Goal: Information Seeking & Learning: Find specific page/section

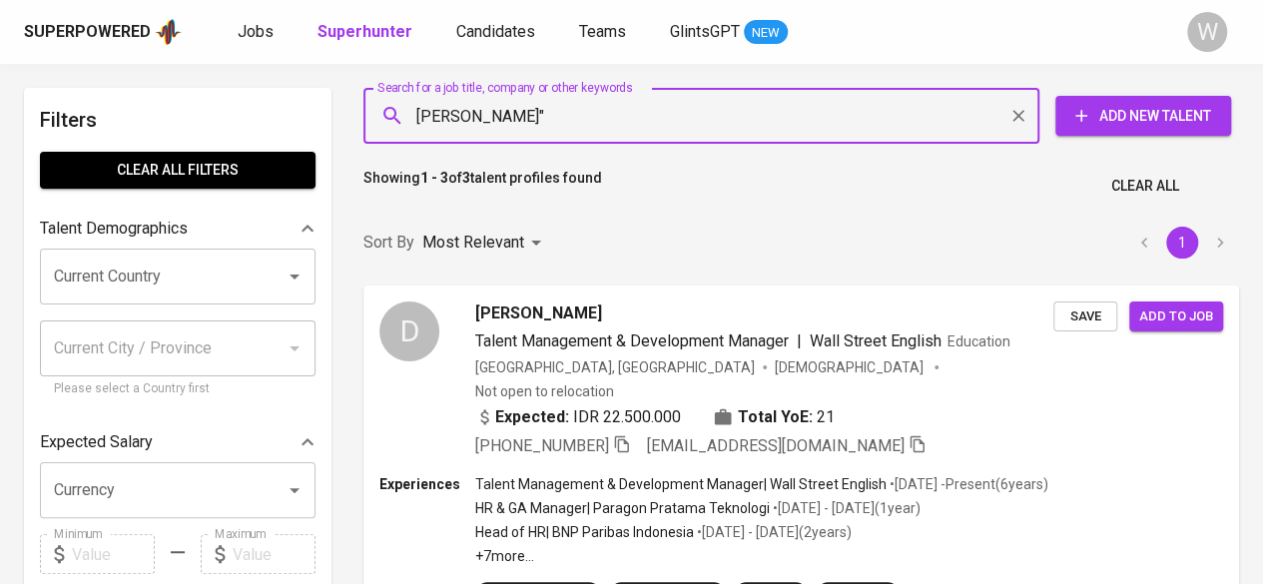
type input ""[PERSON_NAME]""
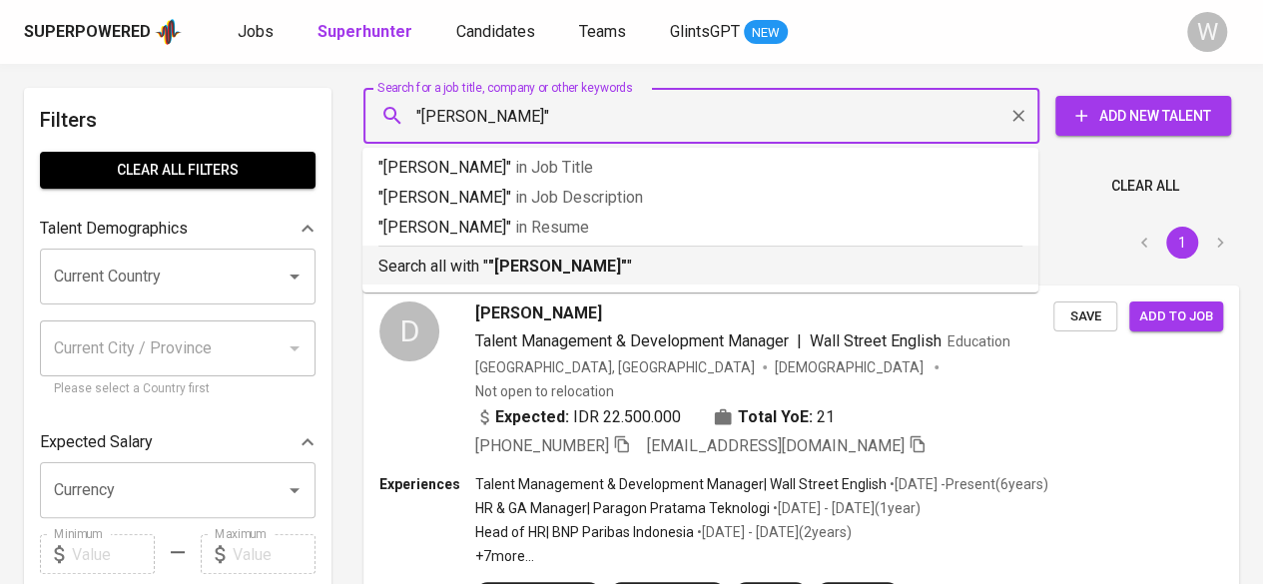
click at [627, 273] on b ""[PERSON_NAME]"" at bounding box center [557, 266] width 139 height 19
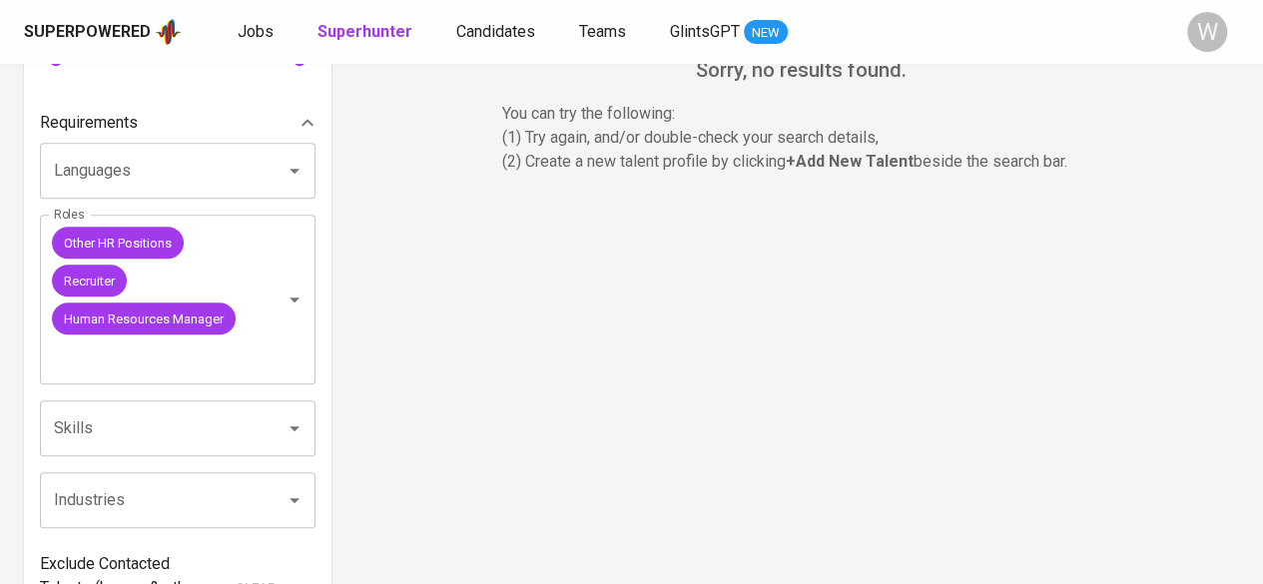
scroll to position [635, 0]
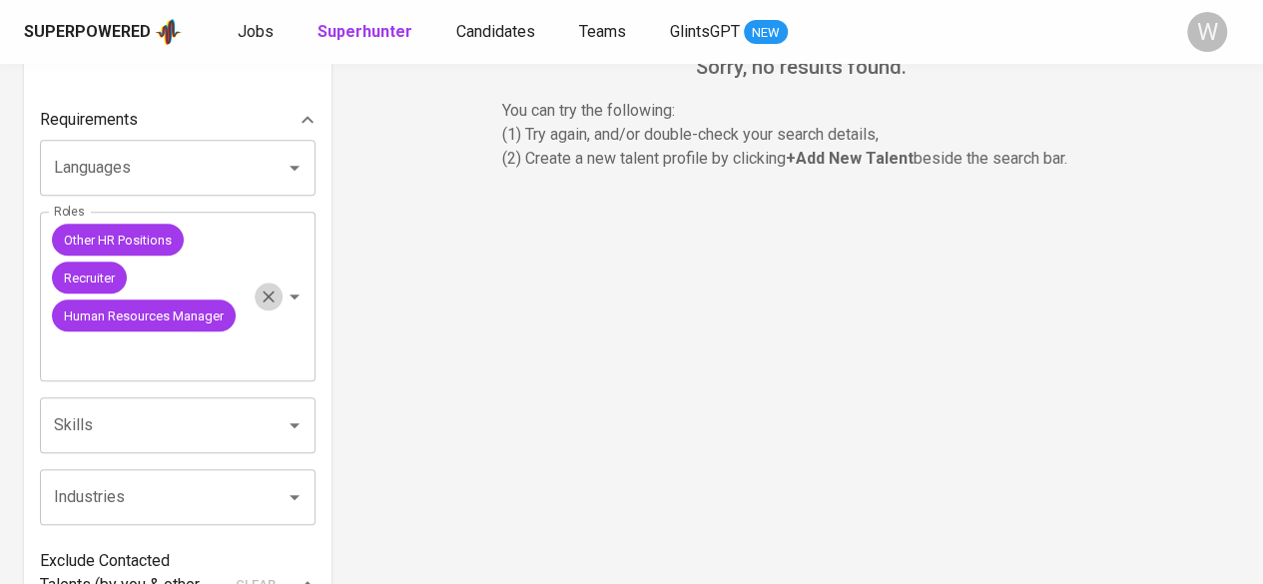
click at [274, 301] on icon "Clear" at bounding box center [269, 298] width 12 height 12
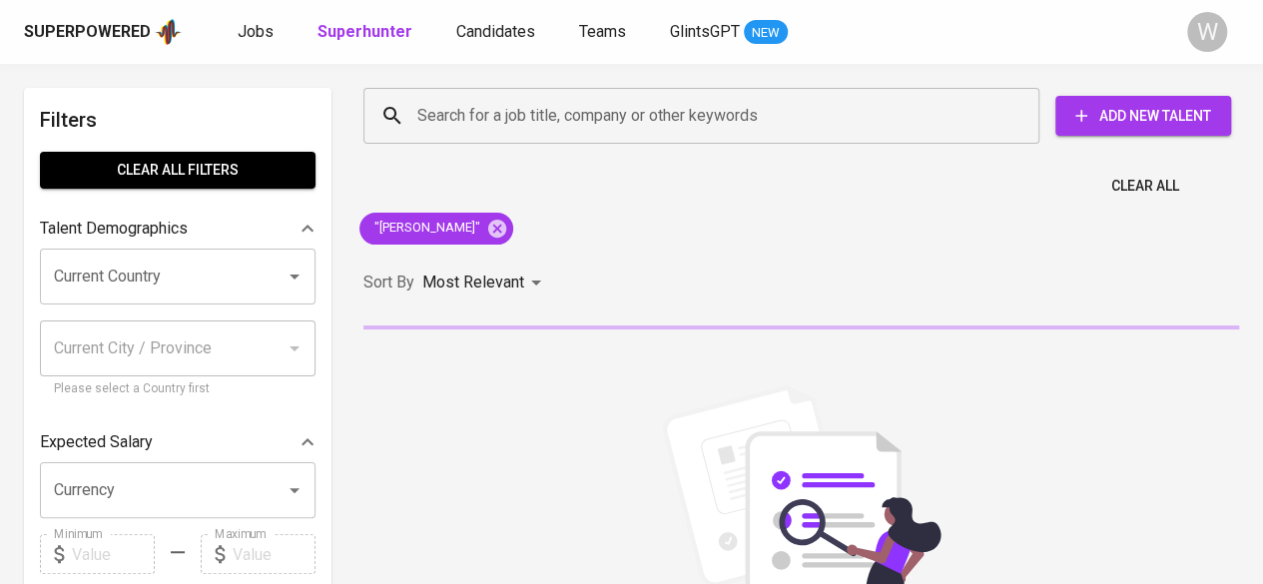
click at [773, 242] on div "Search for a job title, company or other keywords Search for a job title, compa…" at bounding box center [800, 477] width 899 height 802
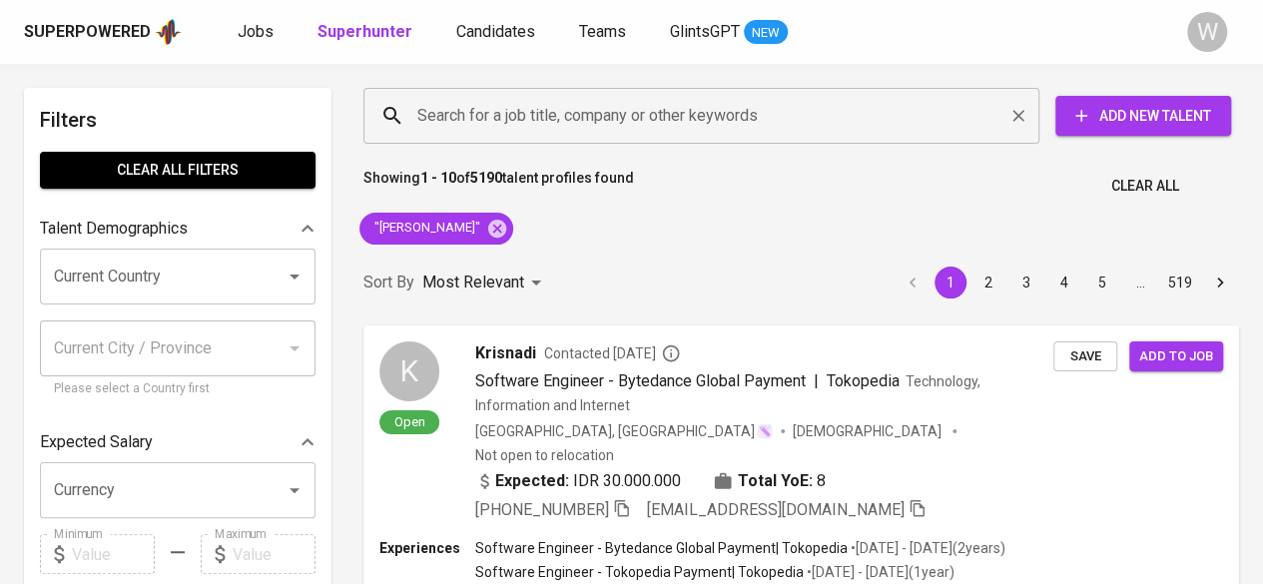
click at [615, 120] on input "Search for a job title, company or other keywords" at bounding box center [706, 116] width 588 height 38
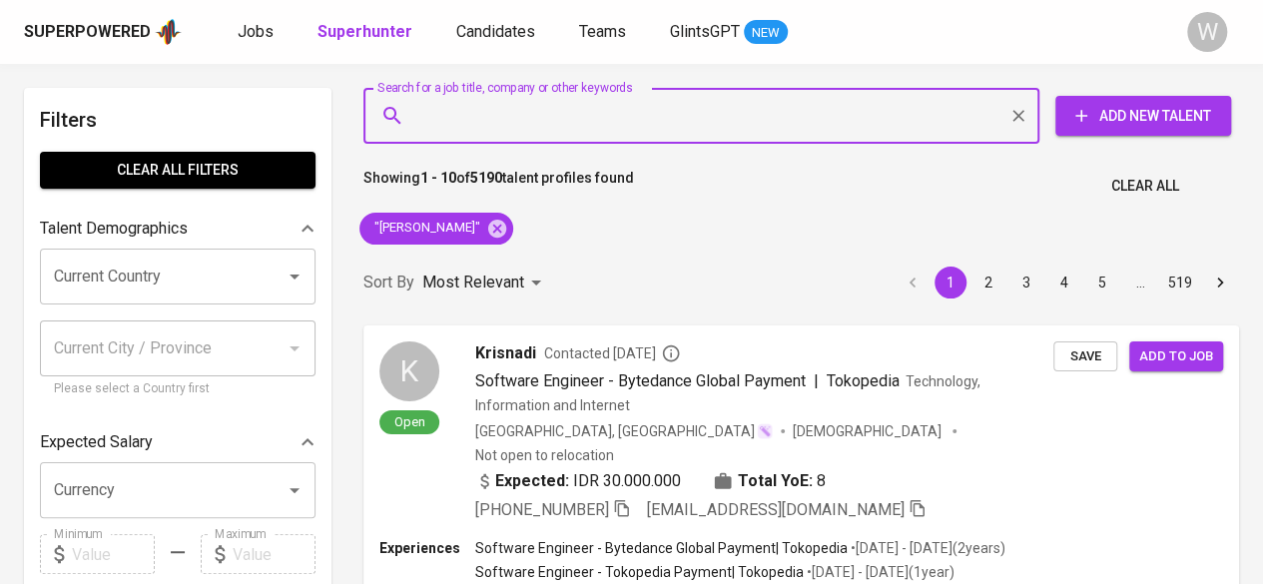
type input ":"
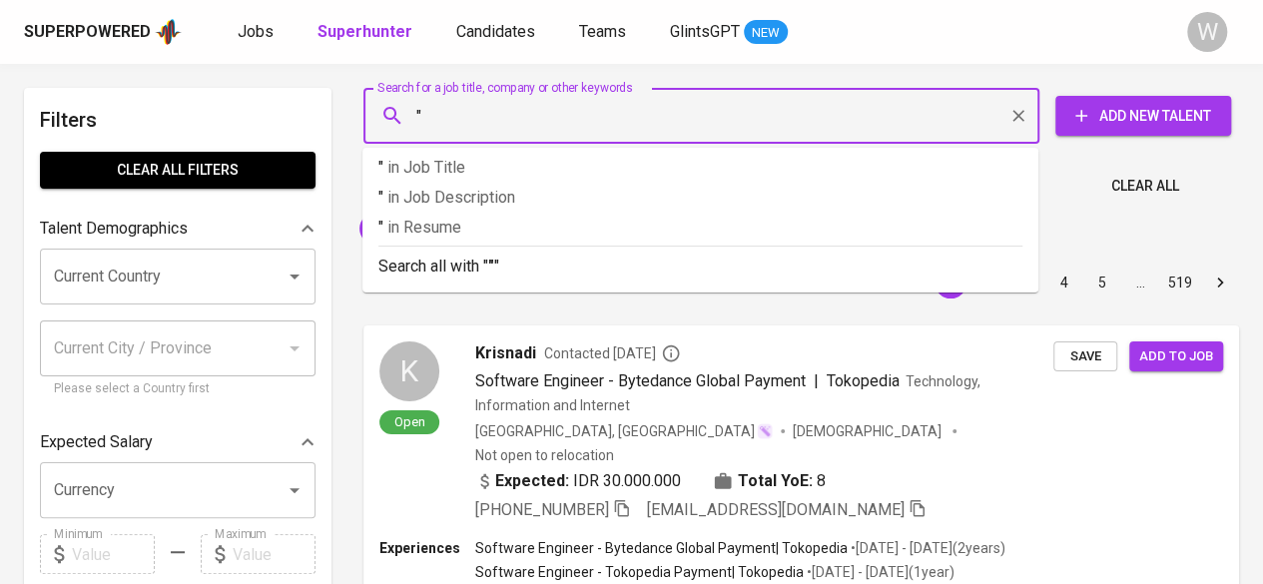
paste input "[PERSON_NAME]"
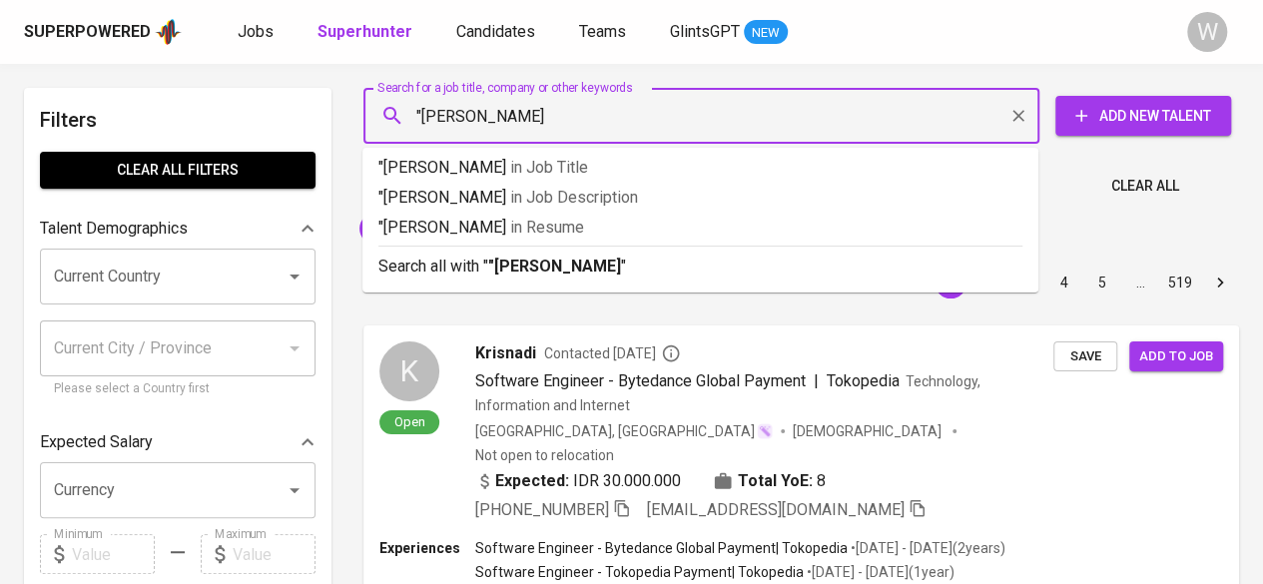
type input ""[PERSON_NAME]""
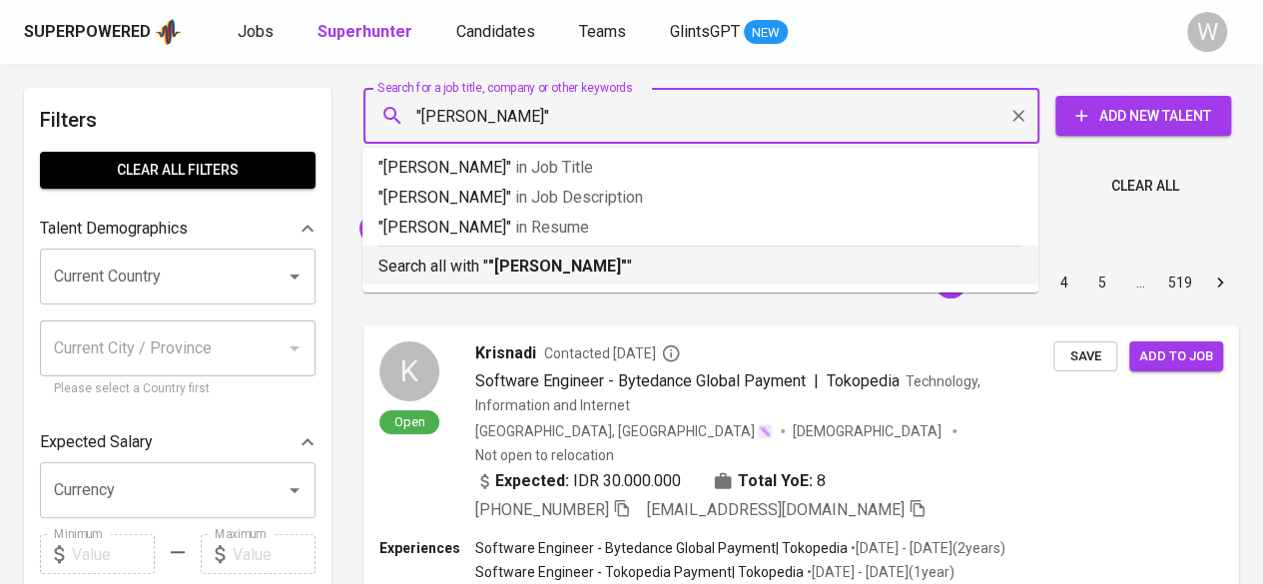
click at [613, 279] on li "Search all with " "[PERSON_NAME]" "" at bounding box center [700, 265] width 676 height 39
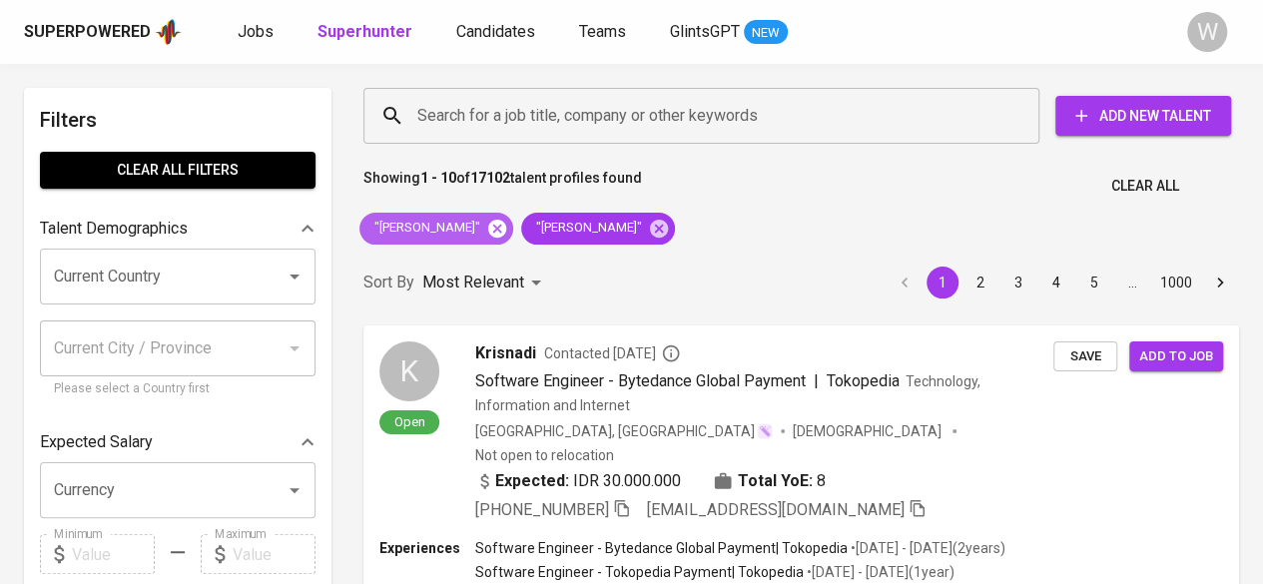
click at [506, 229] on icon at bounding box center [497, 228] width 18 height 18
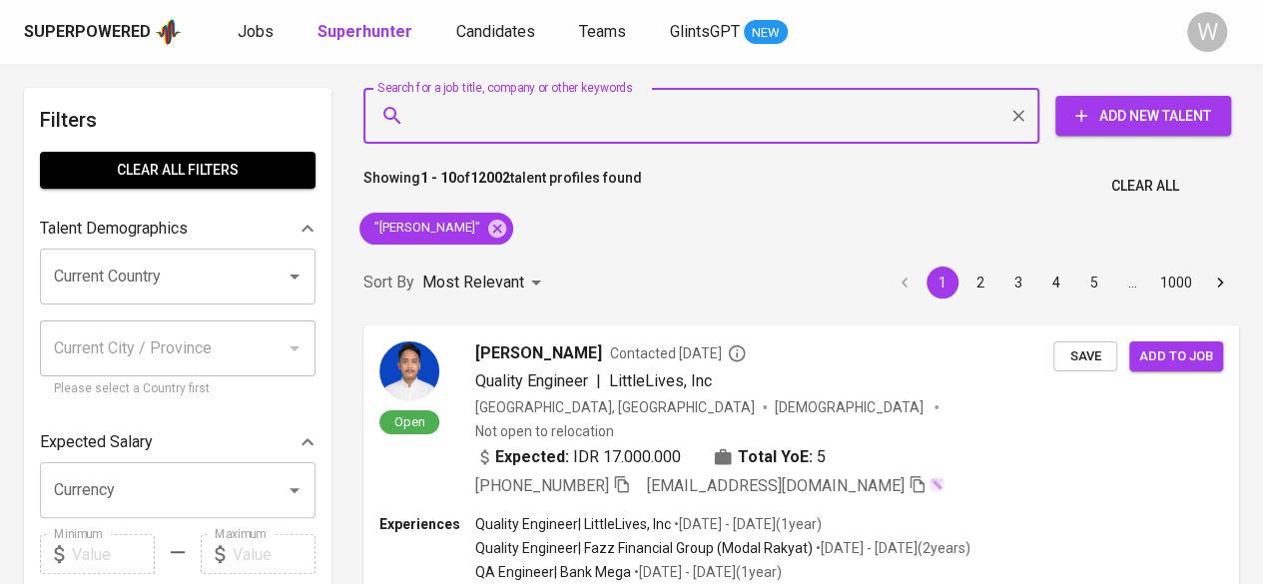
click at [632, 123] on input "Search for a job title, company or other keywords" at bounding box center [706, 116] width 588 height 38
paste input "[EMAIL_ADDRESS][DOMAIN_NAME]"
type input "[EMAIL_ADDRESS][DOMAIN_NAME]"
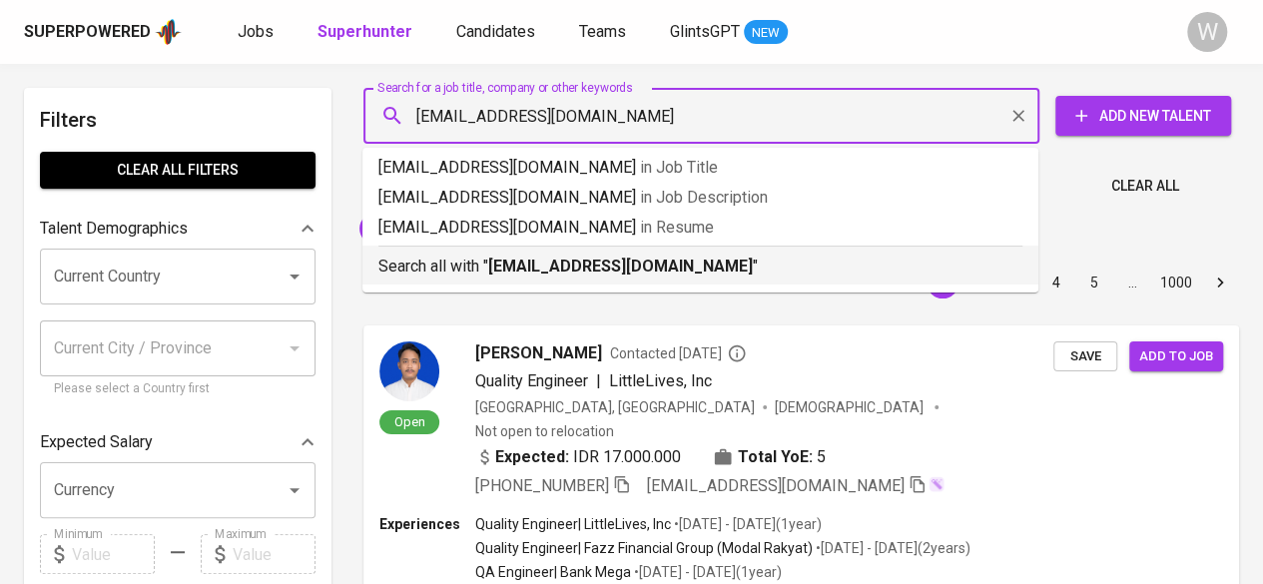
click at [669, 273] on b "[EMAIL_ADDRESS][DOMAIN_NAME]" at bounding box center [620, 266] width 265 height 19
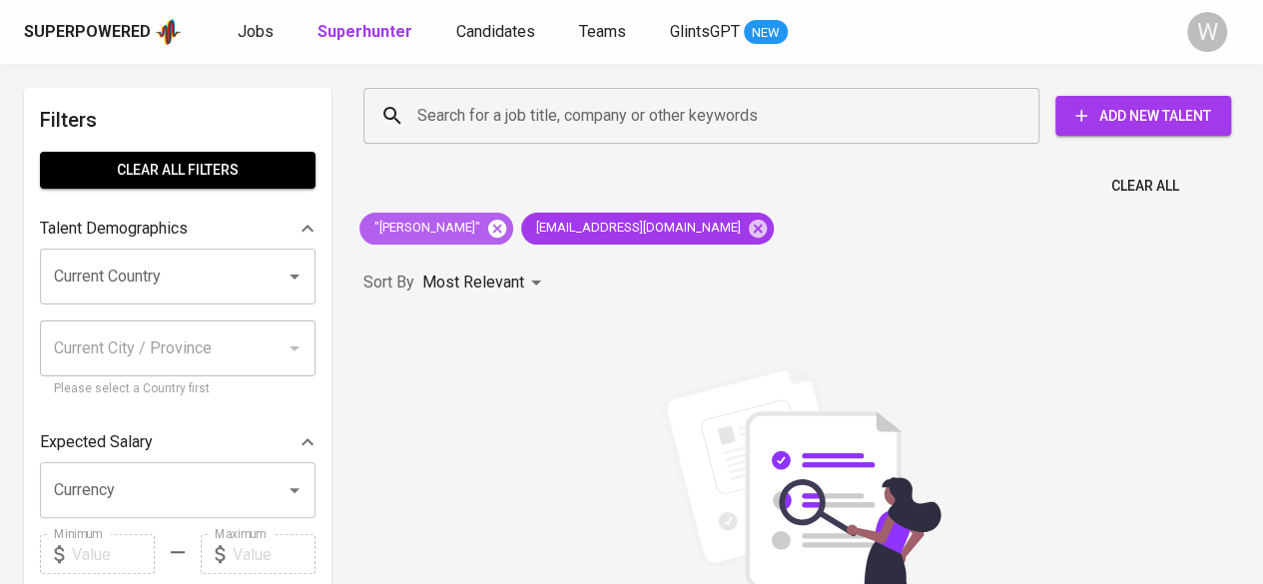
click at [486, 229] on icon at bounding box center [497, 229] width 22 height 22
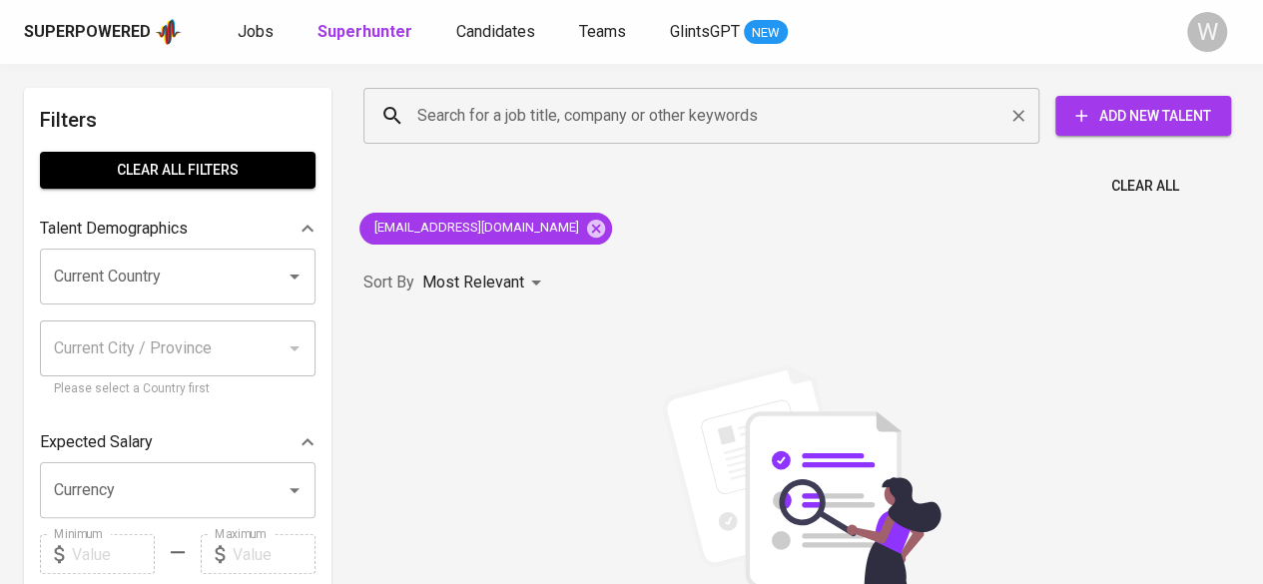
click at [633, 123] on input "Search for a job title, company or other keywords" at bounding box center [706, 116] width 588 height 38
paste input "[EMAIL_ADDRESS][DOMAIN_NAME]"
type input "[EMAIL_ADDRESS][DOMAIN_NAME]"
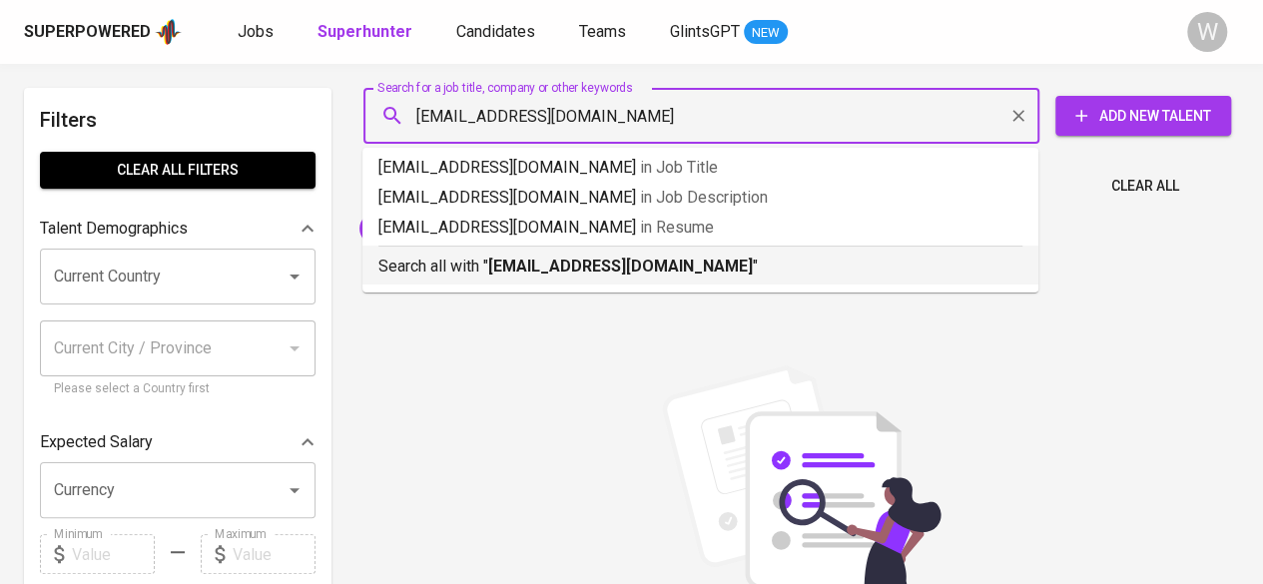
click at [609, 273] on b "[EMAIL_ADDRESS][DOMAIN_NAME]" at bounding box center [620, 266] width 265 height 19
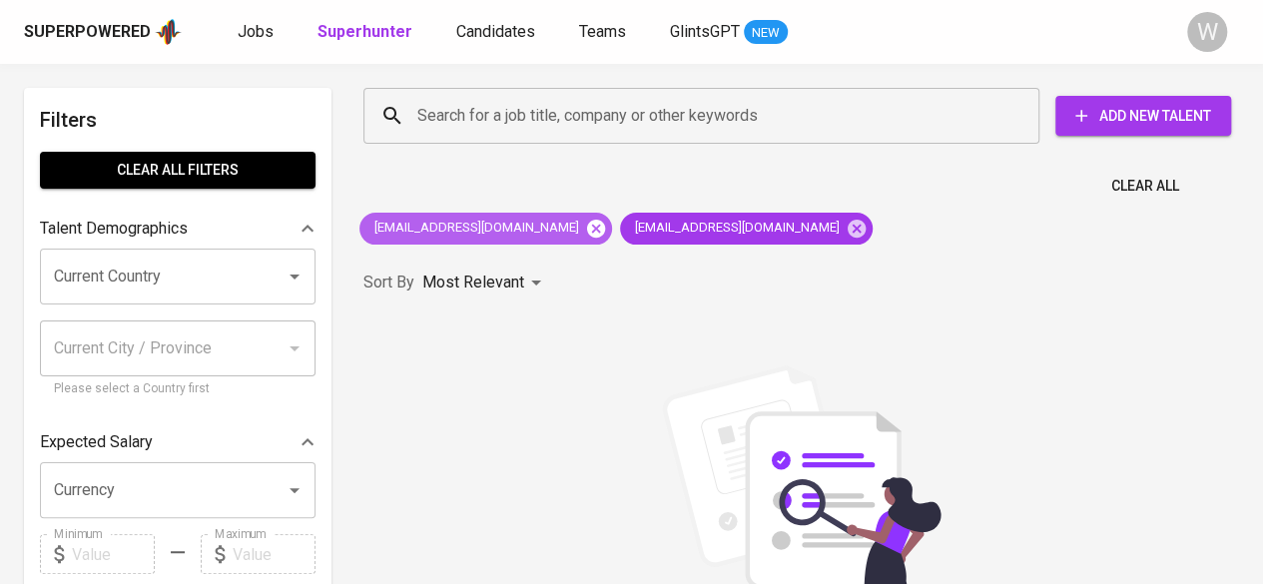
click at [587, 234] on icon at bounding box center [596, 228] width 18 height 18
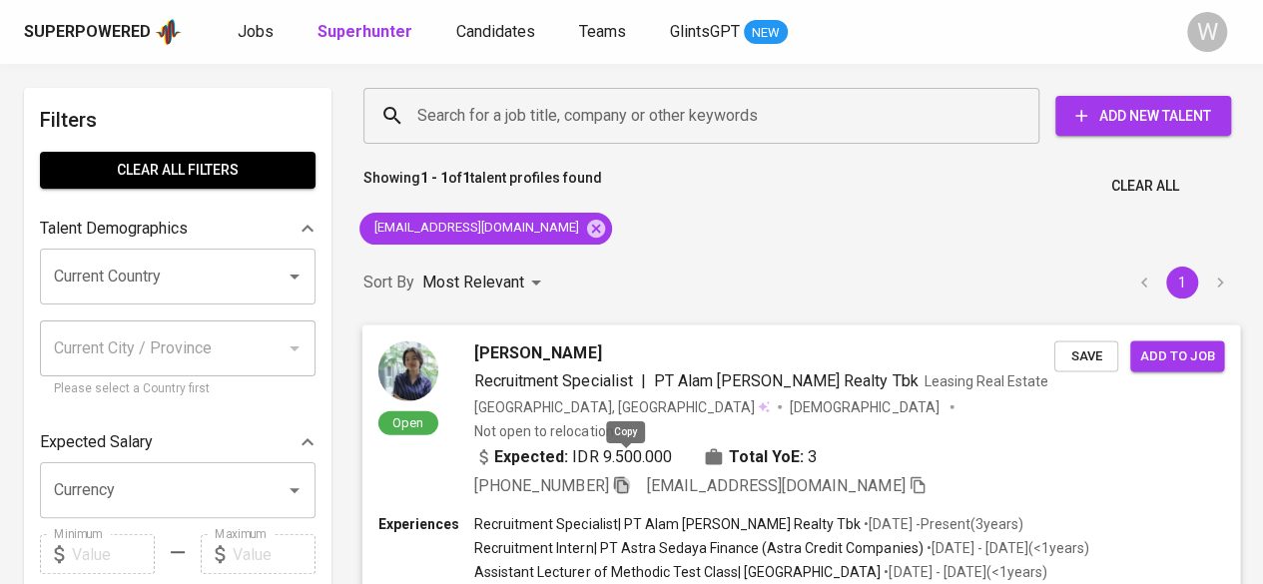
click at [628, 476] on icon "button" at bounding box center [621, 484] width 14 height 17
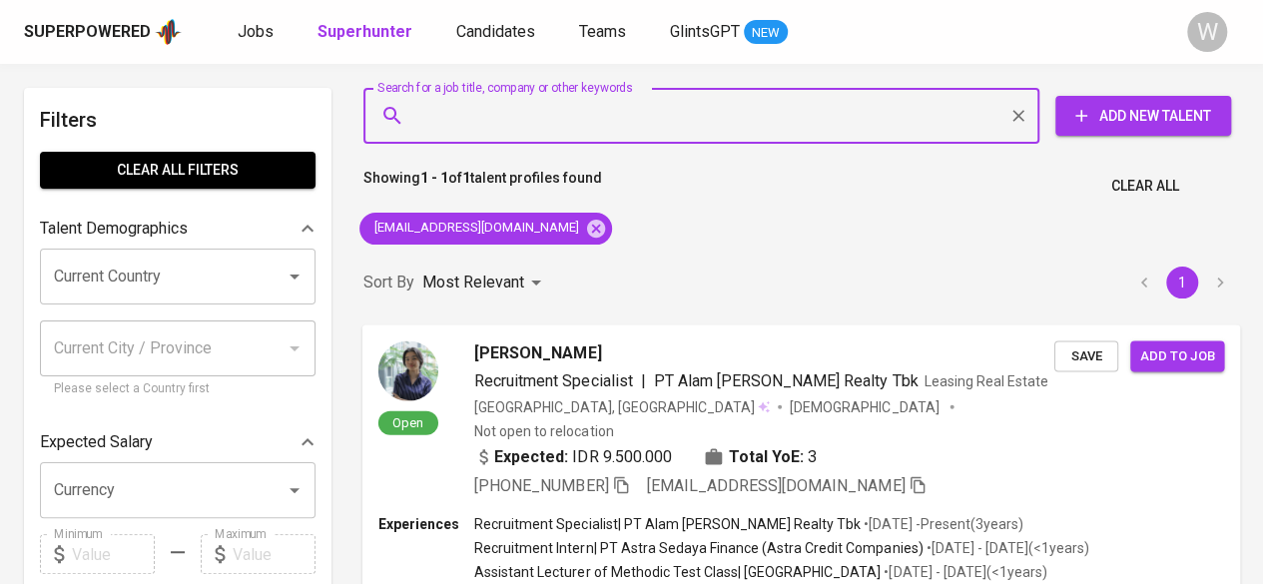
click at [649, 107] on input "Search for a job title, company or other keywords" at bounding box center [706, 116] width 588 height 38
paste input "[EMAIL_ADDRESS][PERSON_NAME][DOMAIN_NAME]"
type input "[EMAIL_ADDRESS][PERSON_NAME][DOMAIN_NAME]"
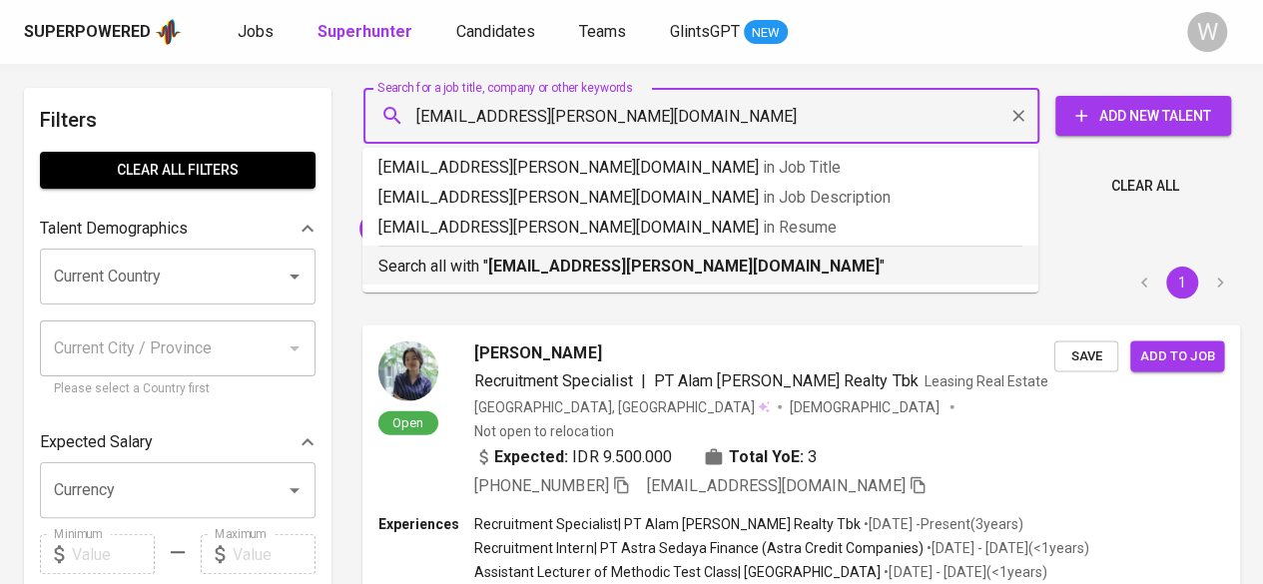
click at [664, 262] on b "[EMAIL_ADDRESS][PERSON_NAME][DOMAIN_NAME]" at bounding box center [683, 266] width 391 height 19
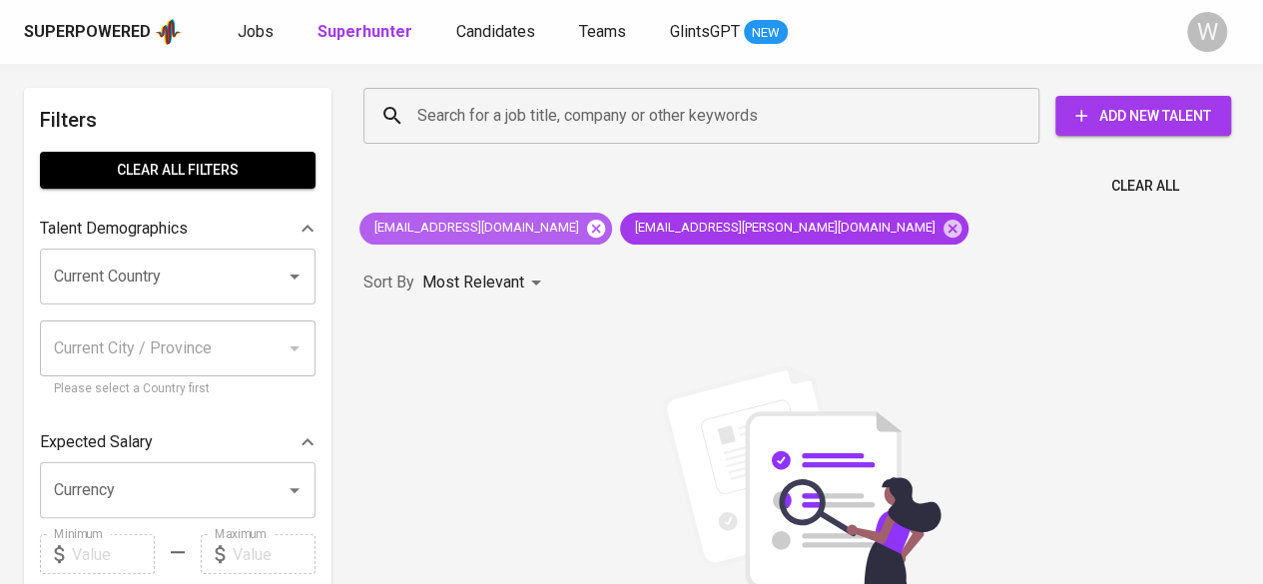
click at [585, 225] on icon at bounding box center [596, 229] width 22 height 22
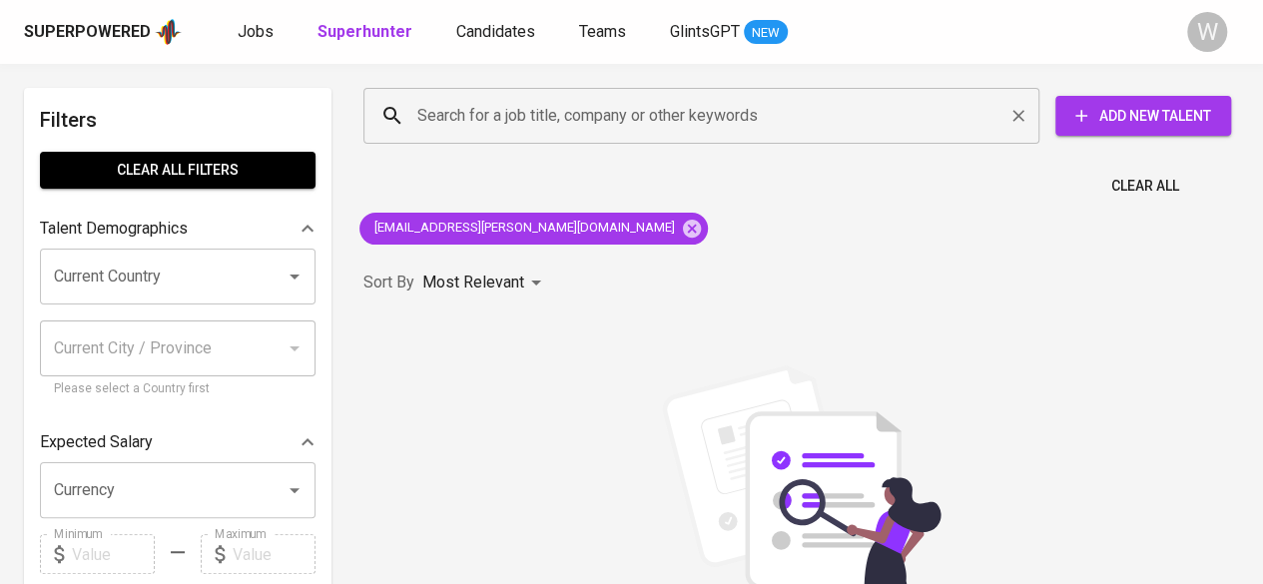
click at [507, 138] on div "Search for a job title, company or other keywords" at bounding box center [701, 116] width 676 height 56
paste input "joshuautoyo@gmail.com"
type input "joshuautoyo@gmail.com"
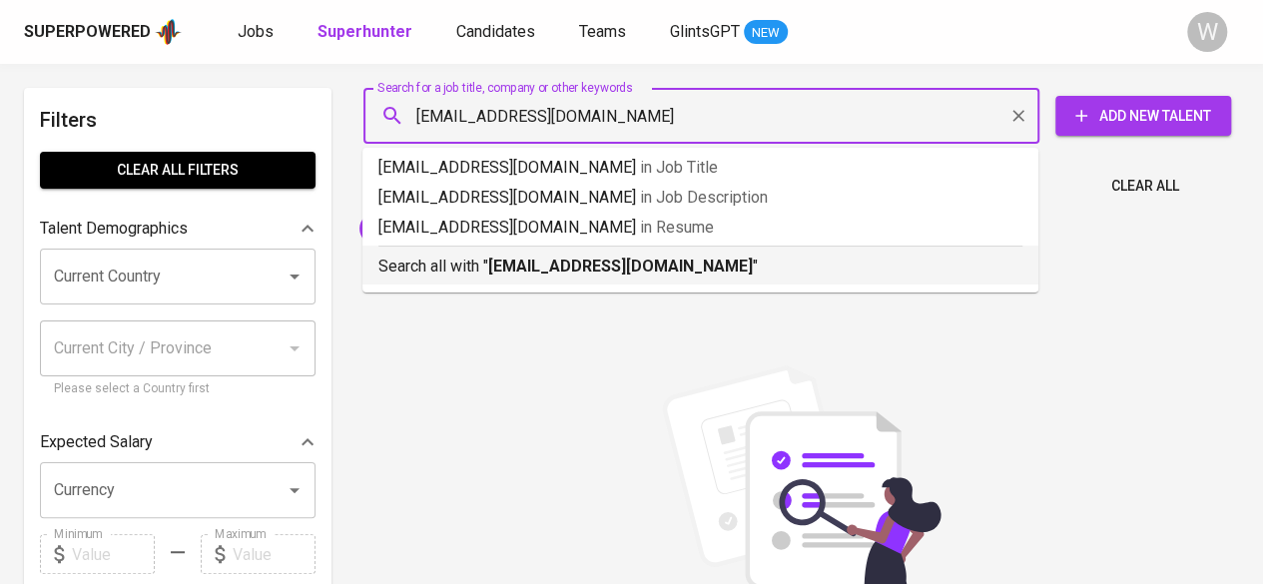
click at [601, 276] on b "joshuautoyo@gmail.com" at bounding box center [620, 266] width 265 height 19
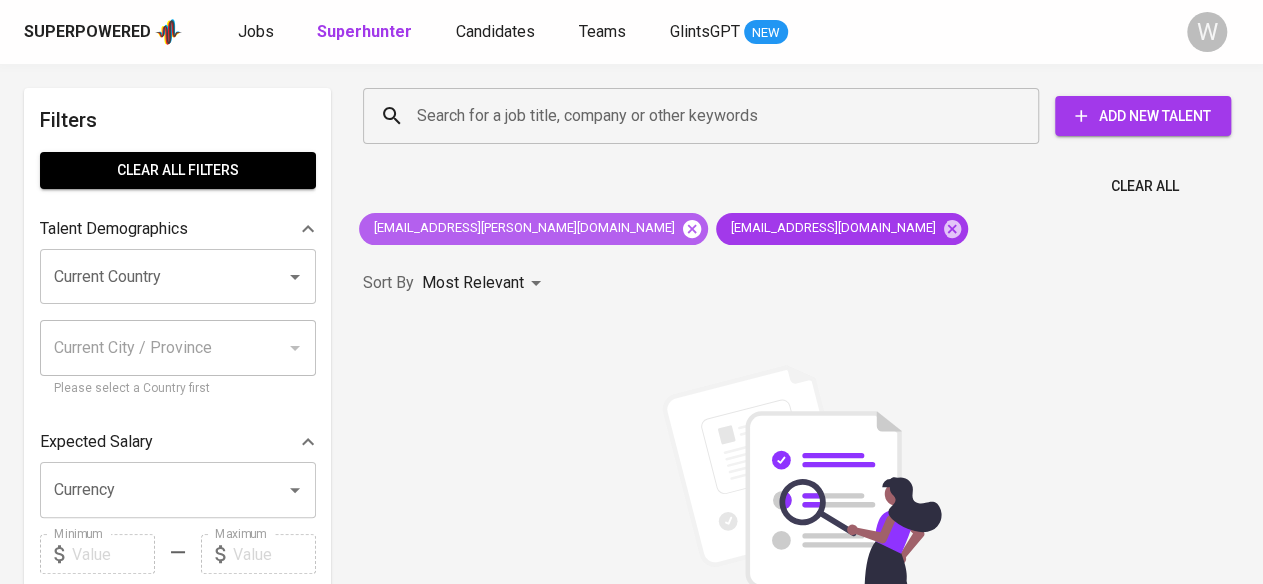
click at [683, 235] on icon at bounding box center [692, 228] width 18 height 18
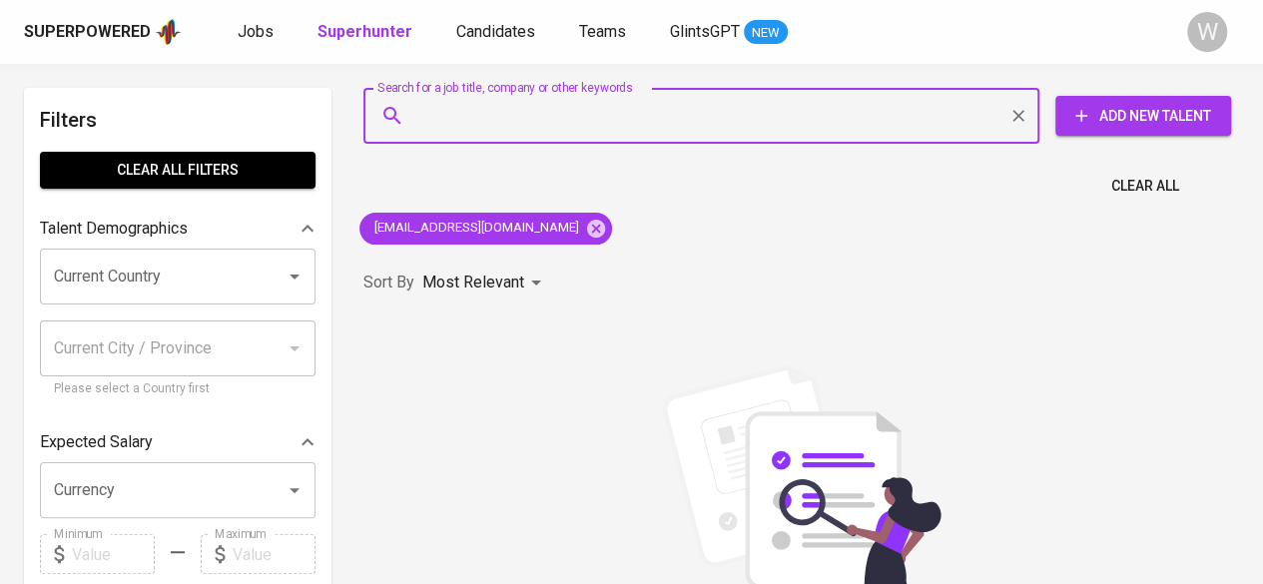
click at [549, 134] on input "Search for a job title, company or other keywords" at bounding box center [706, 116] width 588 height 38
paste input "Joshua Utoyo"
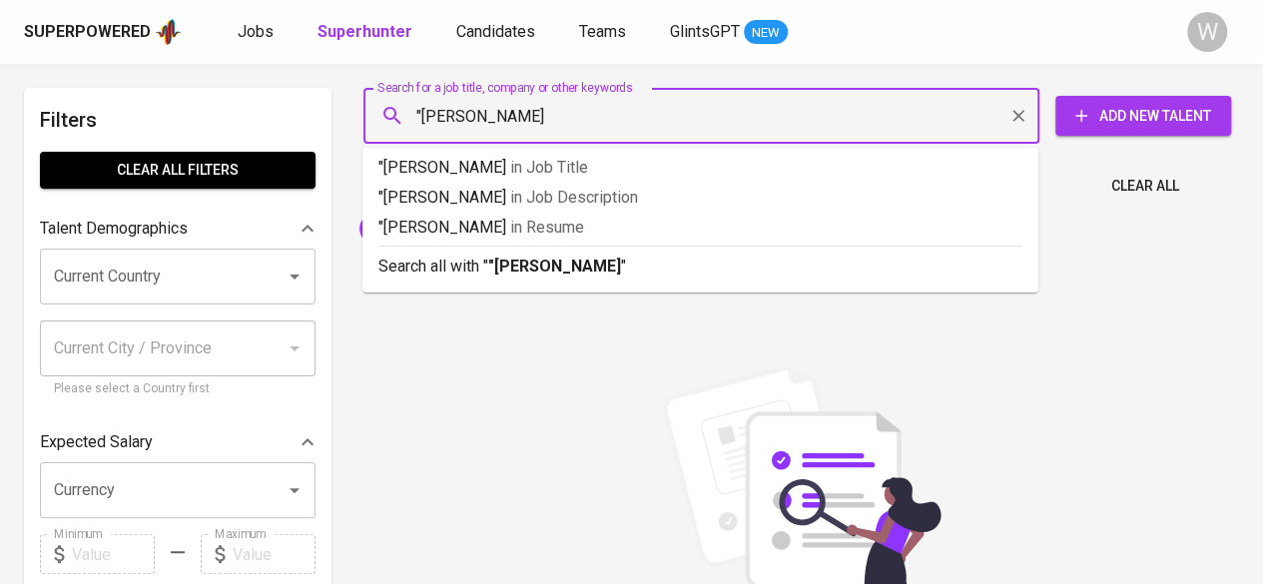
type input ""Joshua Utoyo""
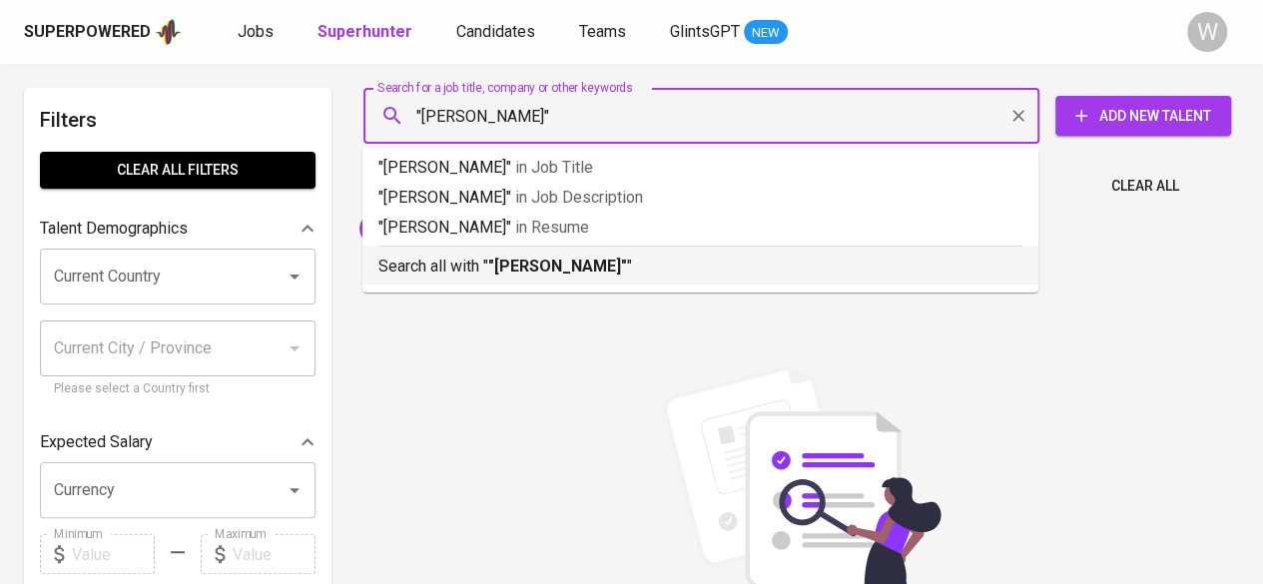
click at [572, 267] on b ""Joshua Utoyo"" at bounding box center [557, 266] width 139 height 19
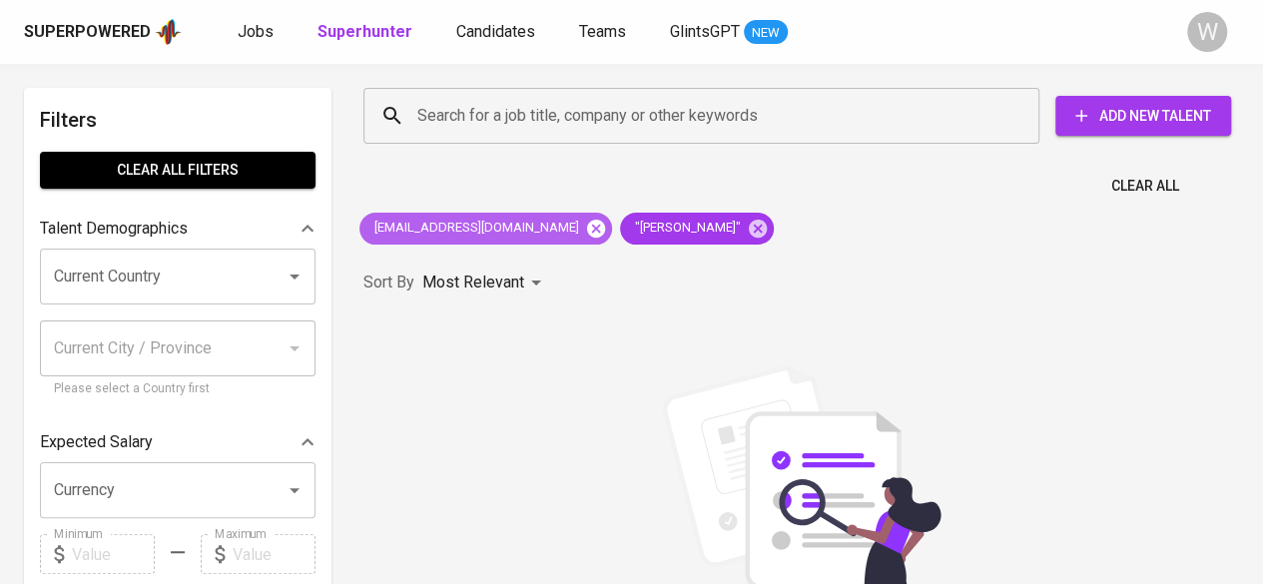
click at [587, 232] on icon at bounding box center [596, 228] width 18 height 18
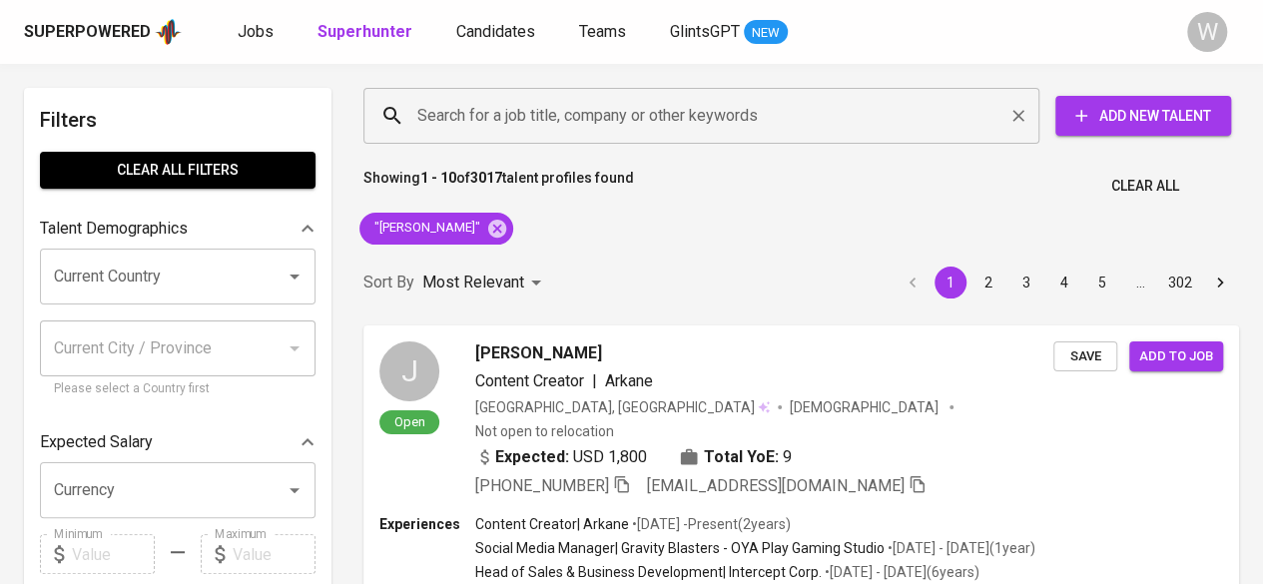
click at [504, 102] on input "Search for a job title, company or other keywords" at bounding box center [706, 116] width 588 height 38
paste input "giszkagita@gmail.com"
type input "giszkagita@gmail.com"
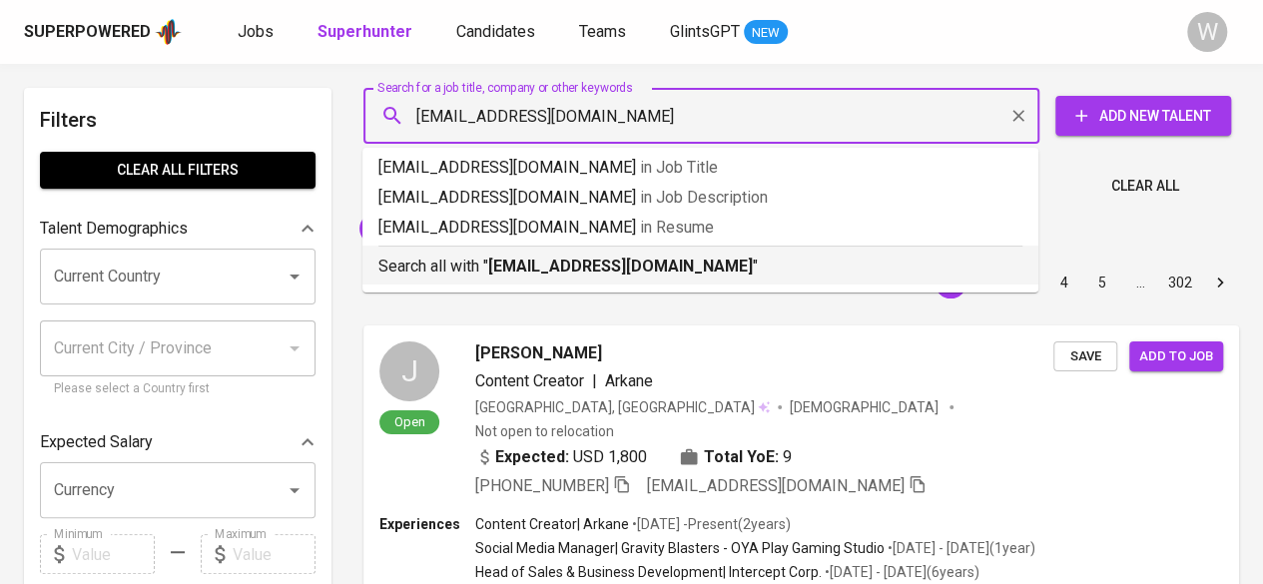
click at [577, 279] on li "Search all with " giszkagita@gmail.com "" at bounding box center [700, 265] width 676 height 39
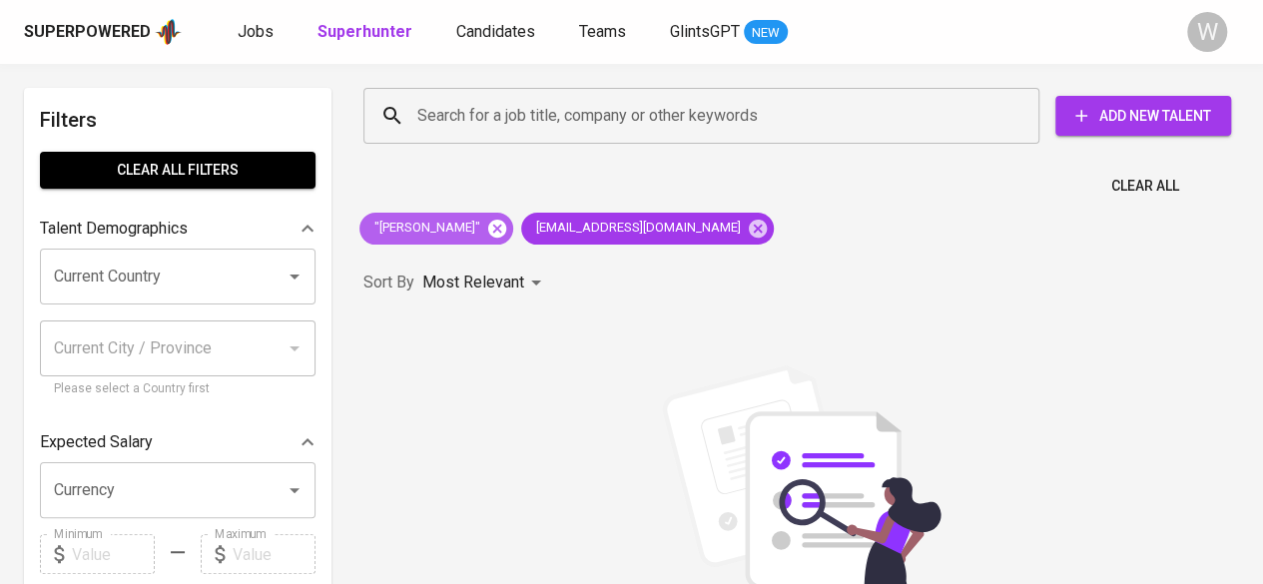
click at [488, 232] on icon at bounding box center [497, 228] width 18 height 18
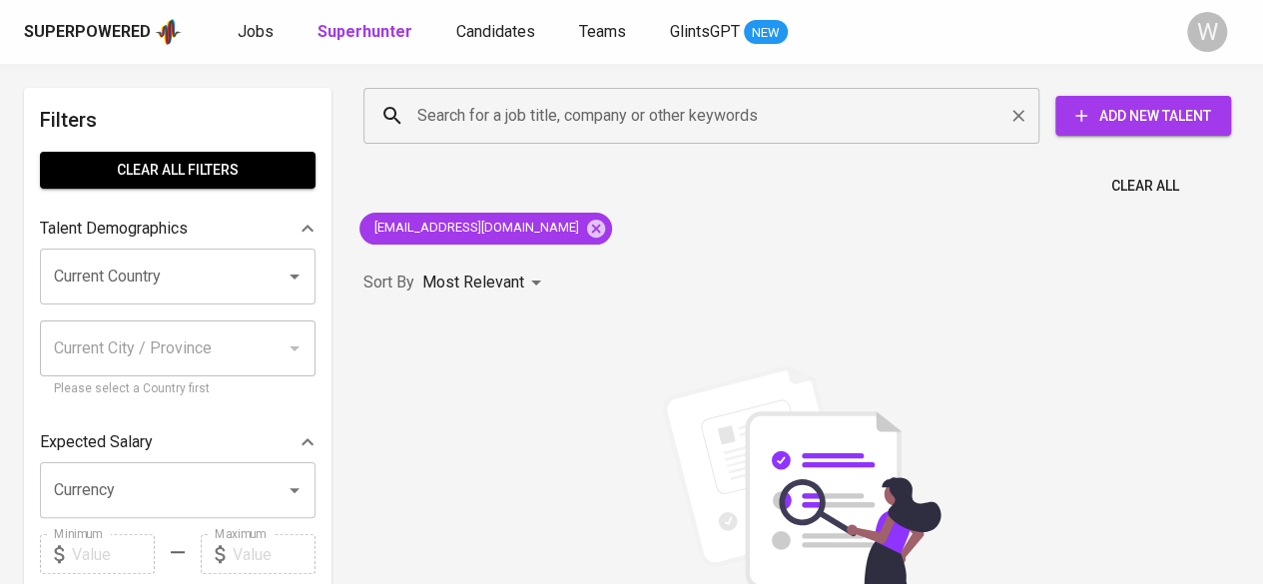
click at [485, 100] on input "Search for a job title, company or other keywords" at bounding box center [706, 116] width 588 height 38
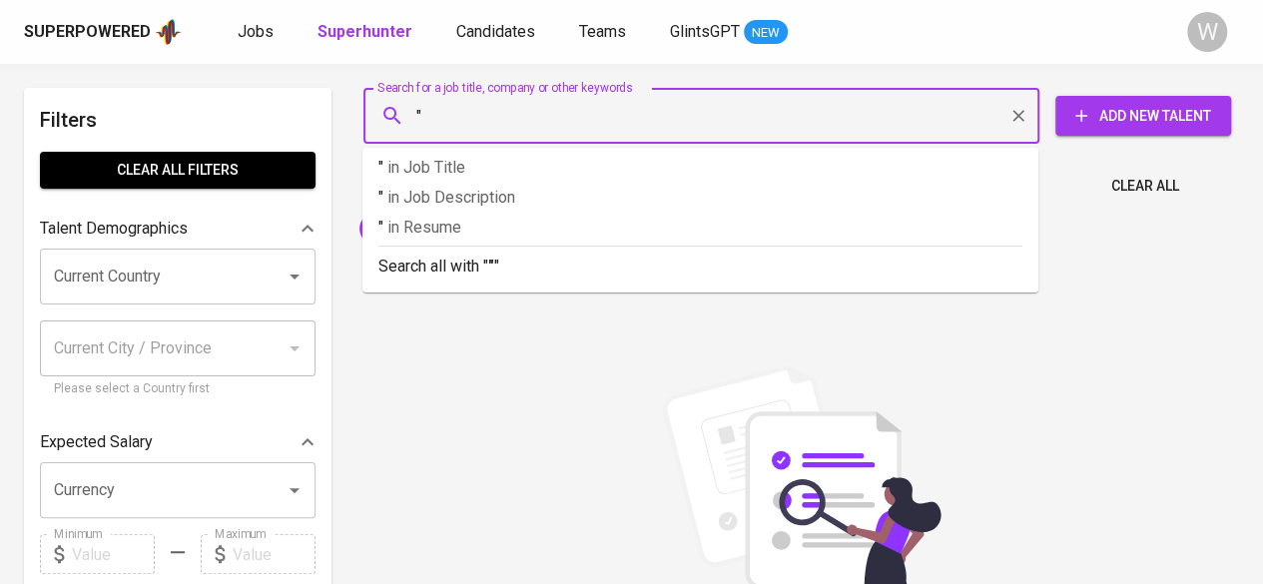
paste input "Giszka Gita Maserati"
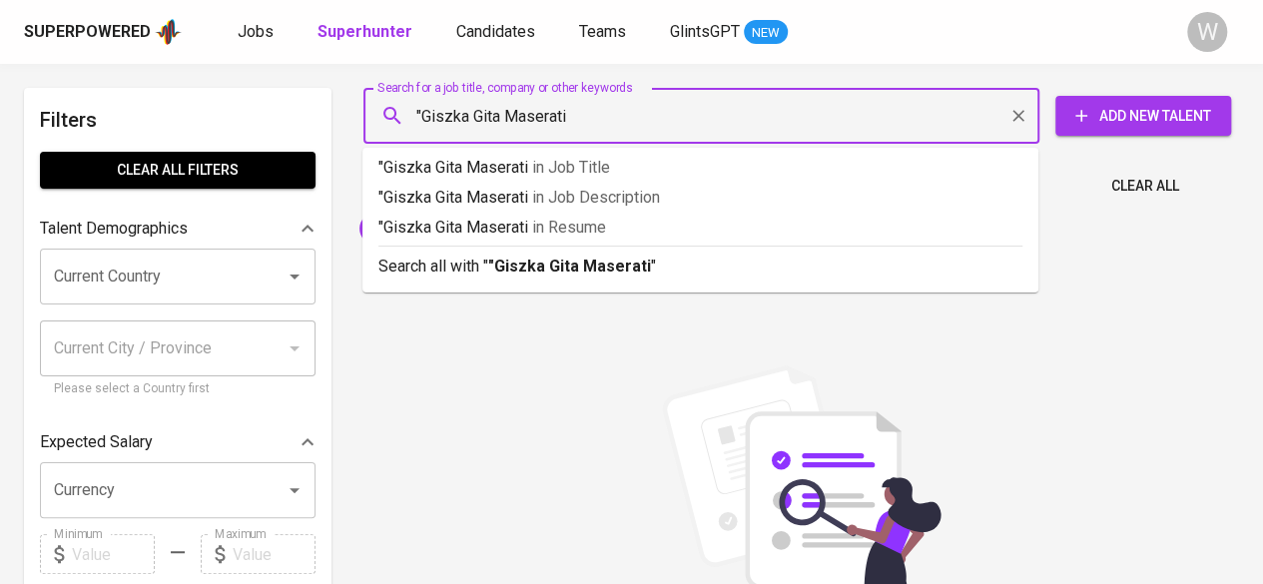
type input ""Giszka Gita Maserati""
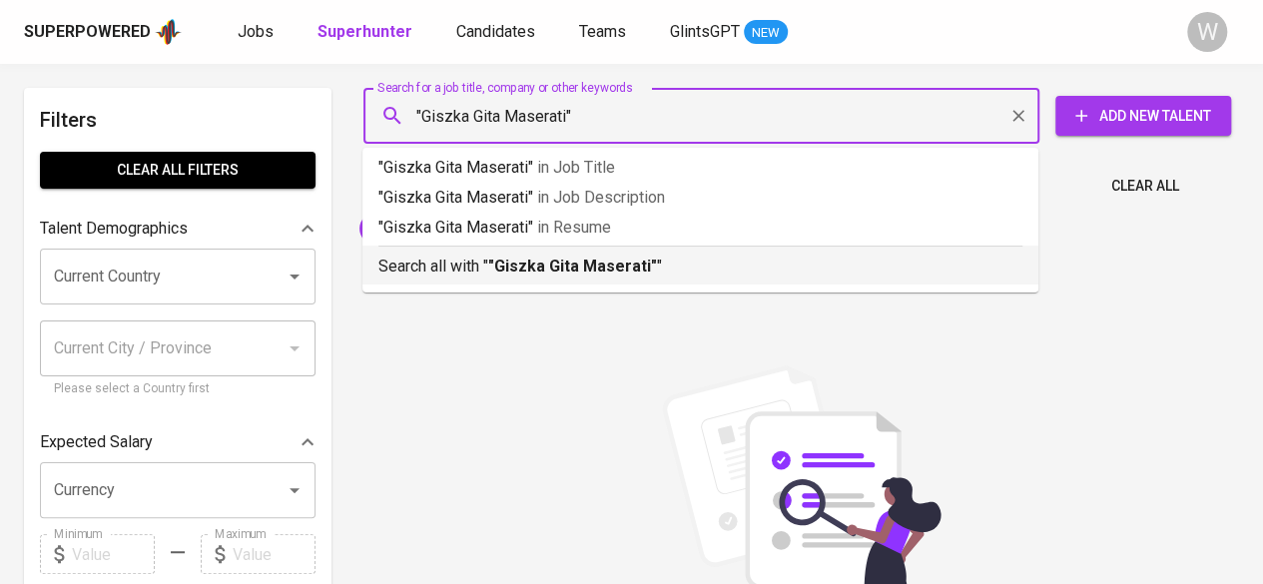
click at [553, 257] on b ""Giszka Gita Maserati"" at bounding box center [572, 266] width 169 height 19
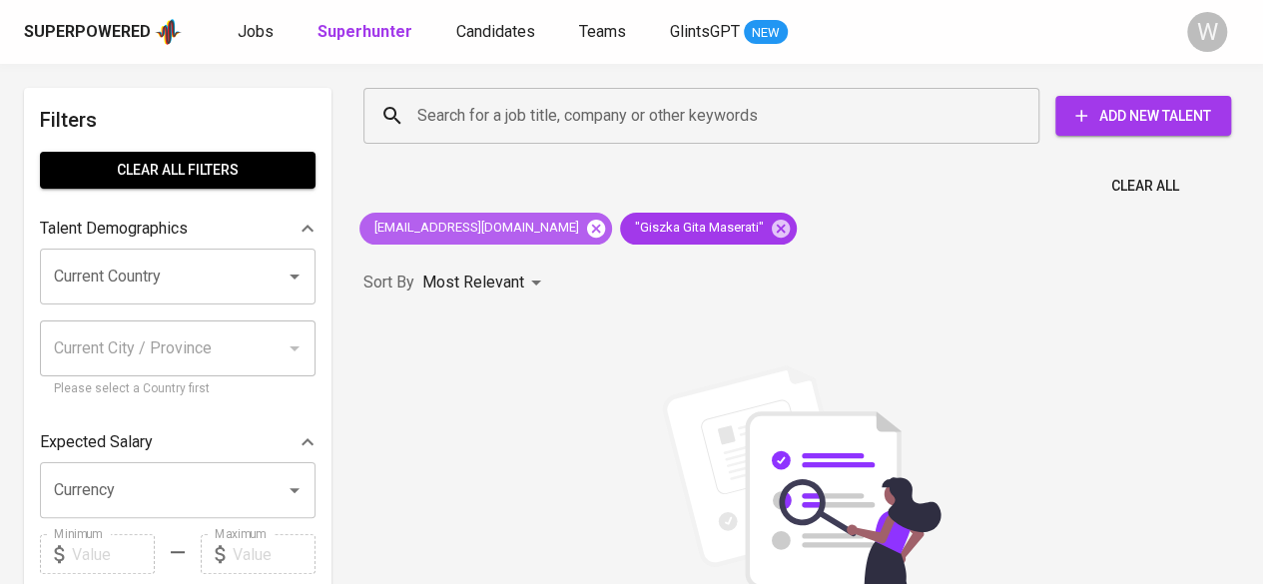
click at [585, 230] on icon at bounding box center [596, 229] width 22 height 22
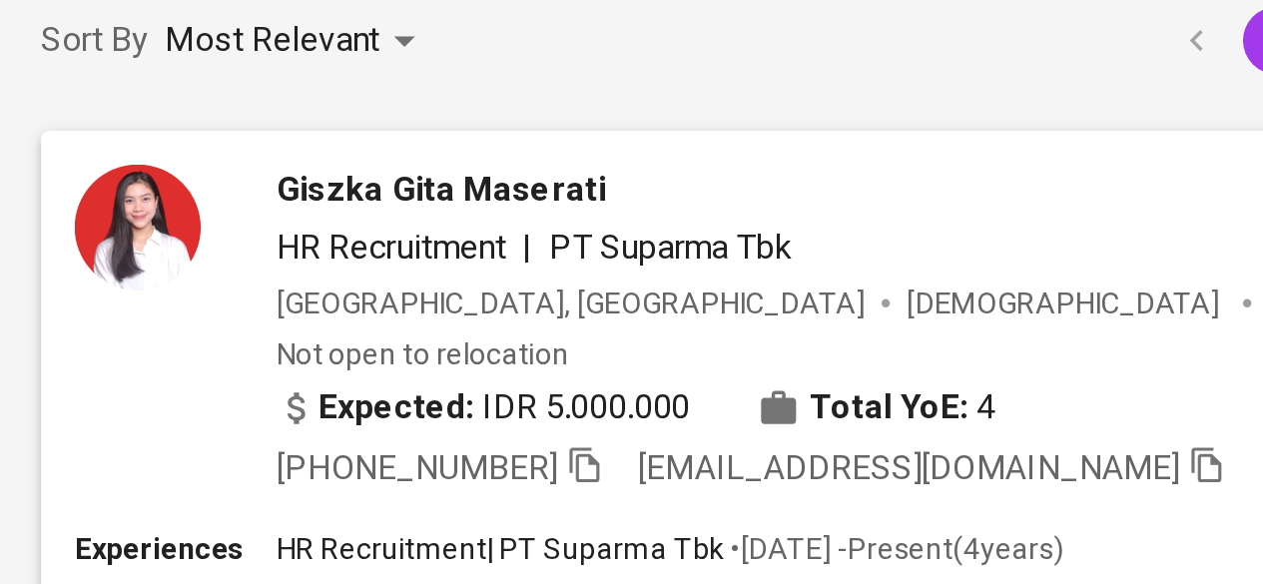
scroll to position [141, 0]
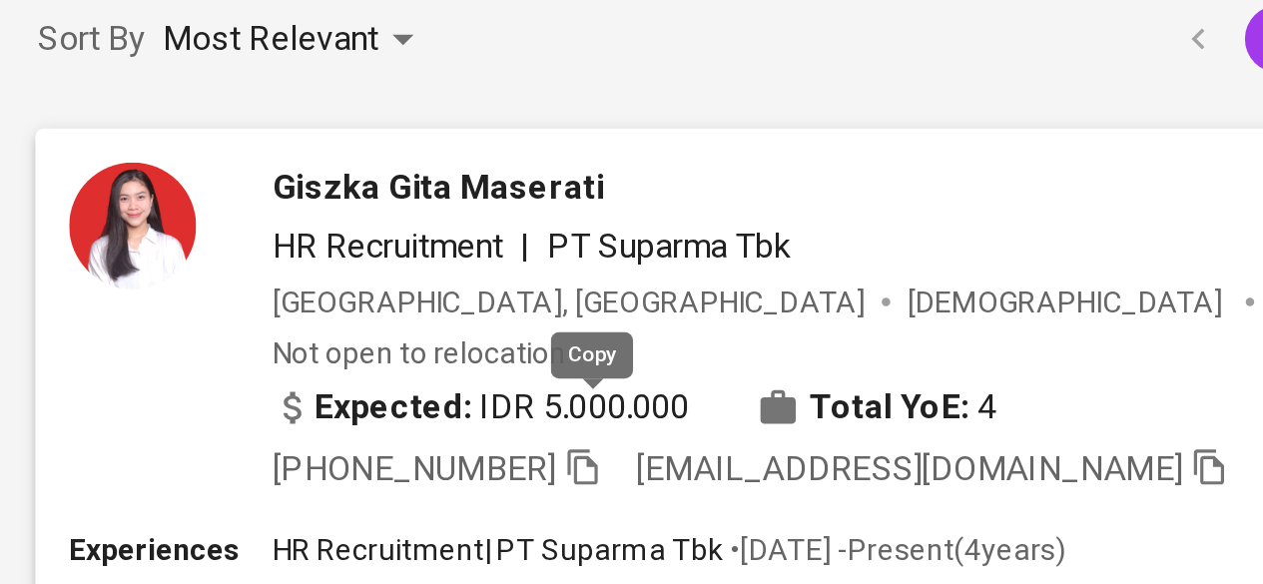
click at [628, 334] on icon "button" at bounding box center [621, 343] width 18 height 18
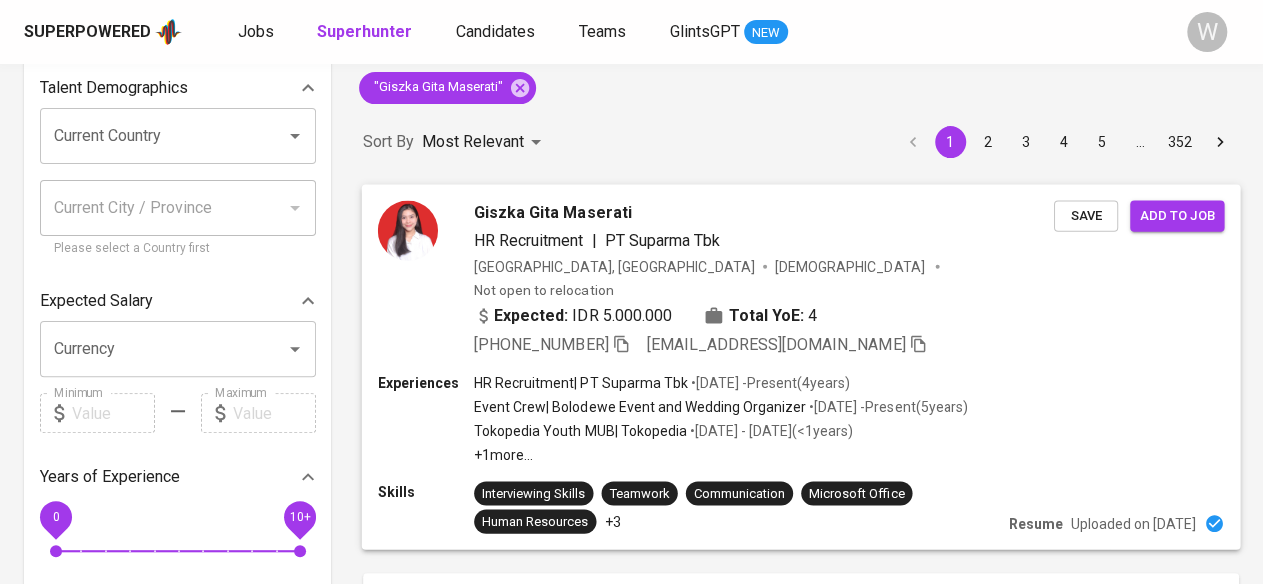
scroll to position [0, 0]
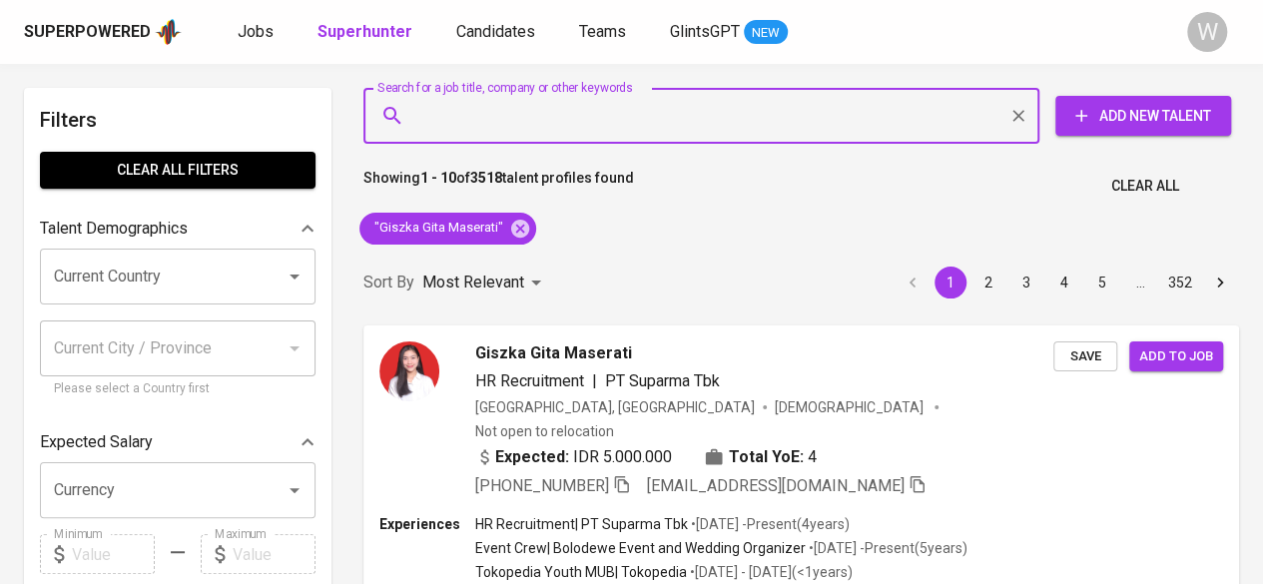
click at [673, 129] on input "Search for a job title, company or other keywords" at bounding box center [706, 116] width 588 height 38
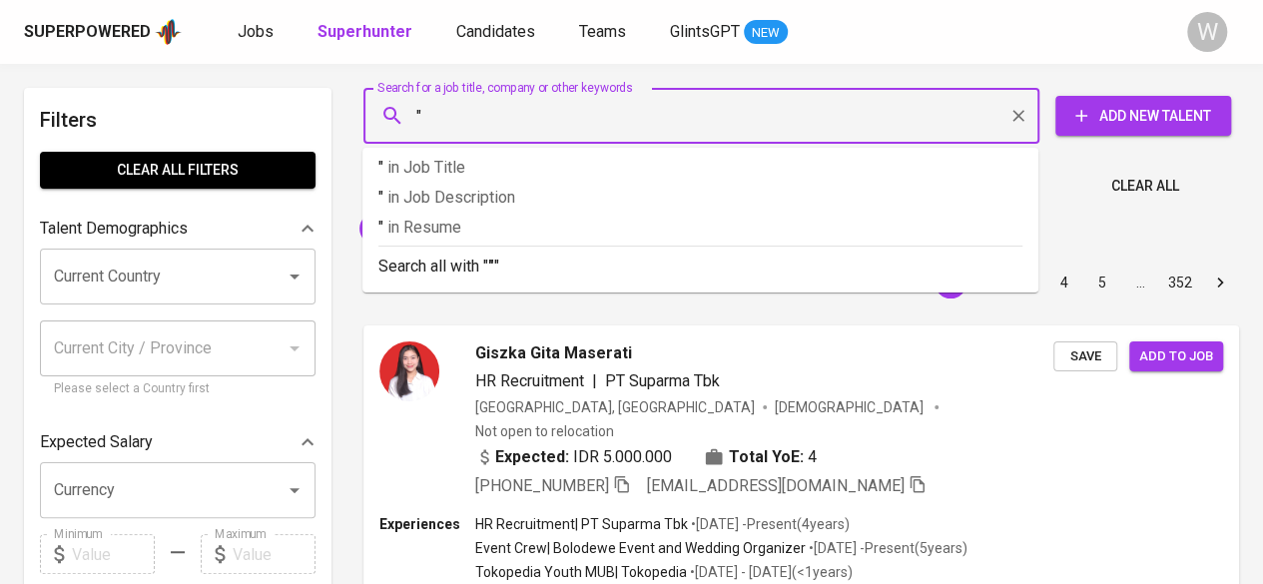
paste input "Lisa Dewi Kumalasari"
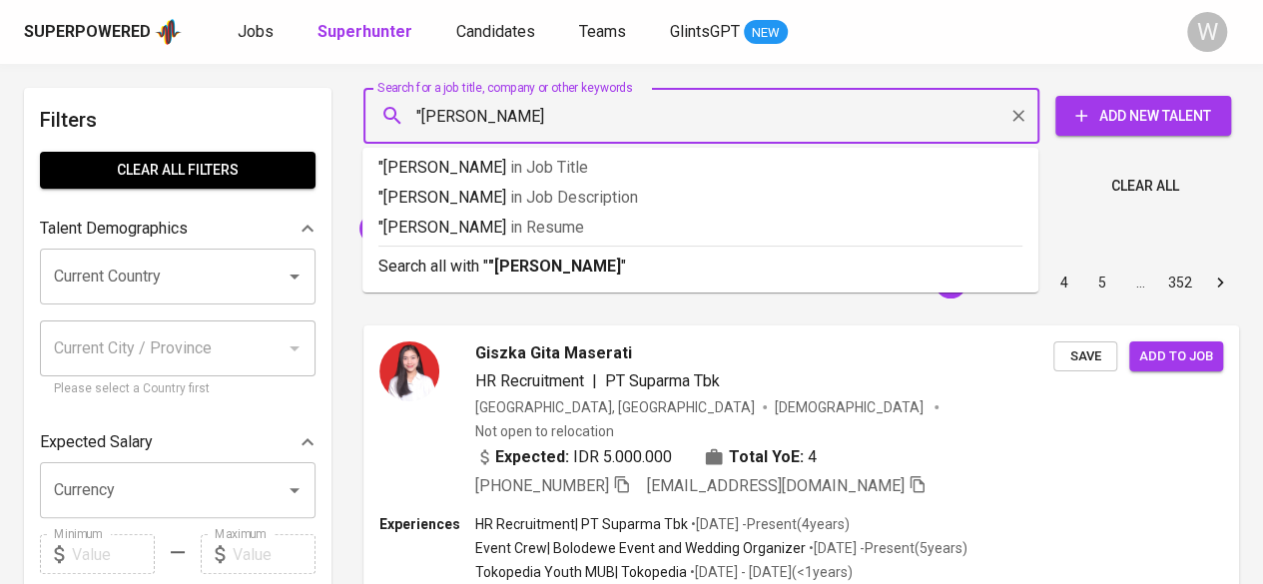
type input ""Lisa Dewi Kumalasari""
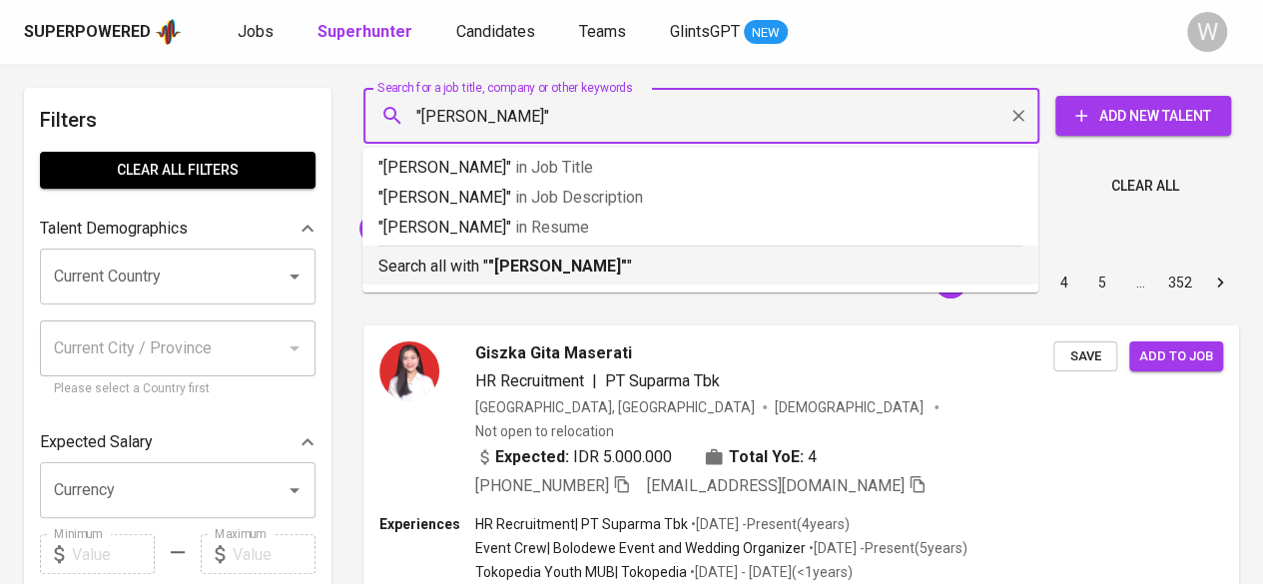
click at [663, 262] on p "Search all with " "Lisa Dewi Kumalasari" "" at bounding box center [700, 267] width 644 height 24
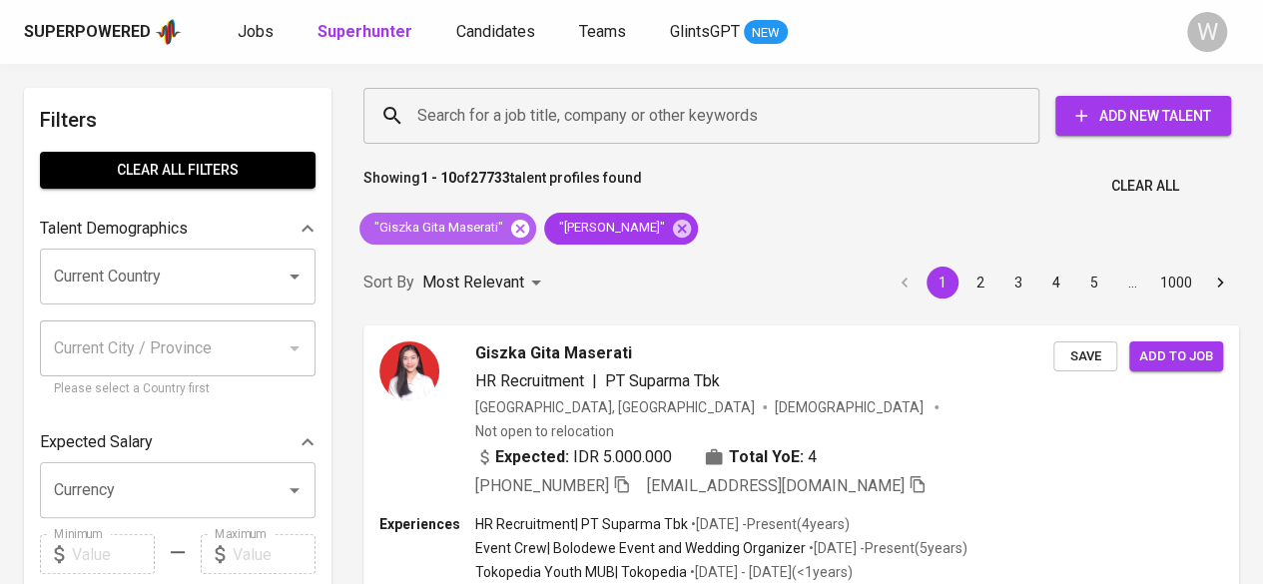
click at [527, 230] on icon at bounding box center [520, 228] width 18 height 18
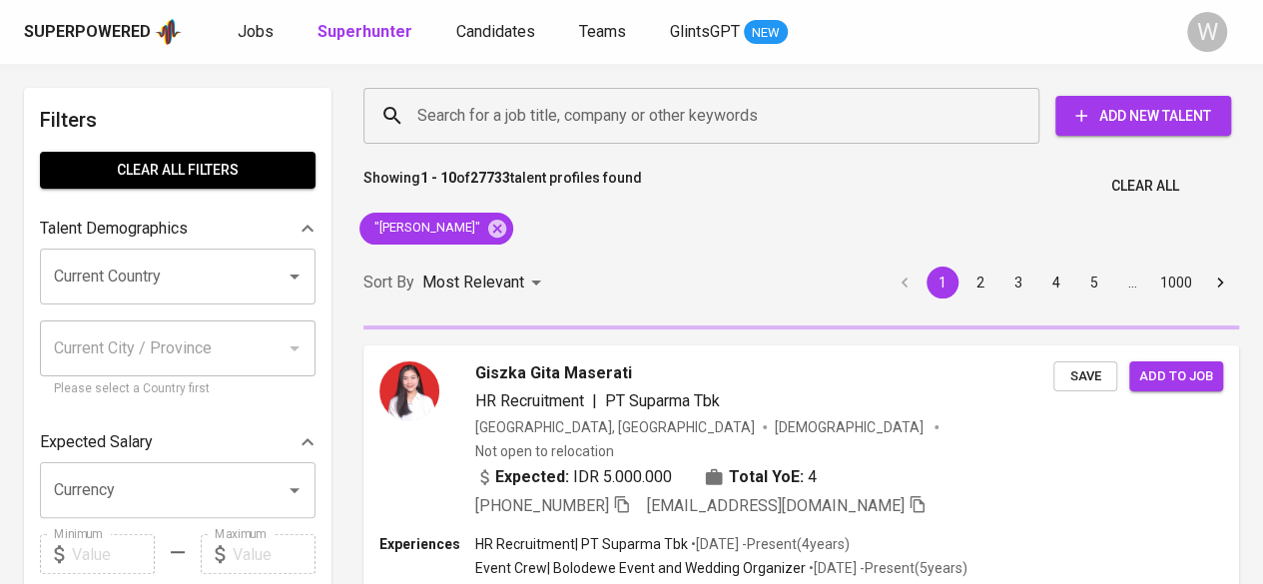
scroll to position [24, 0]
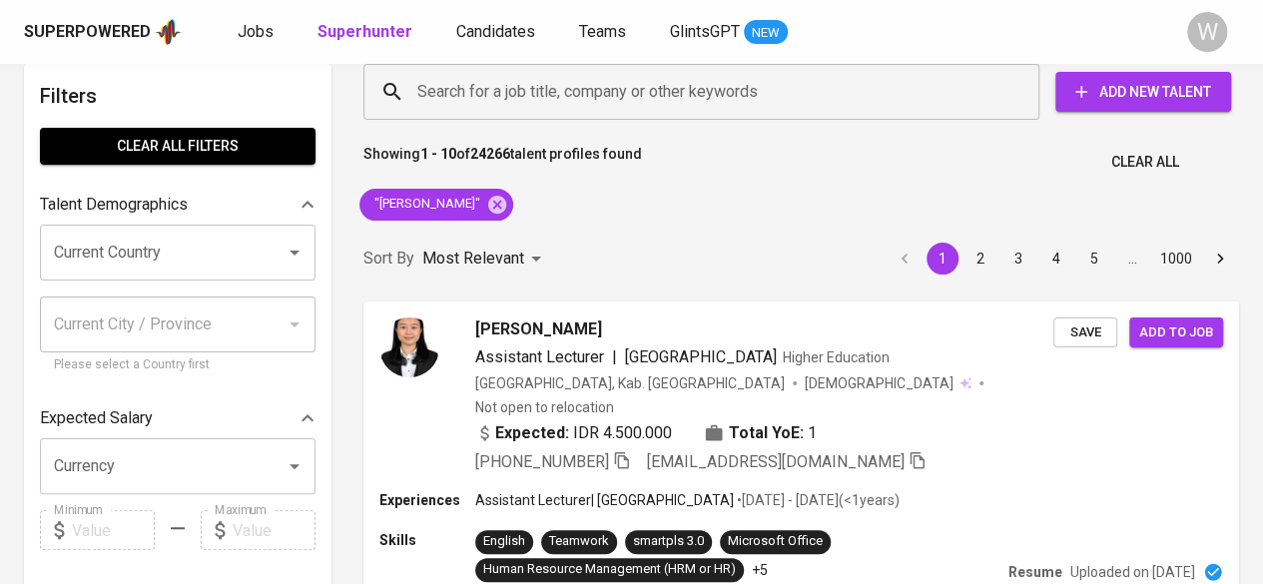
scroll to position [24, 0]
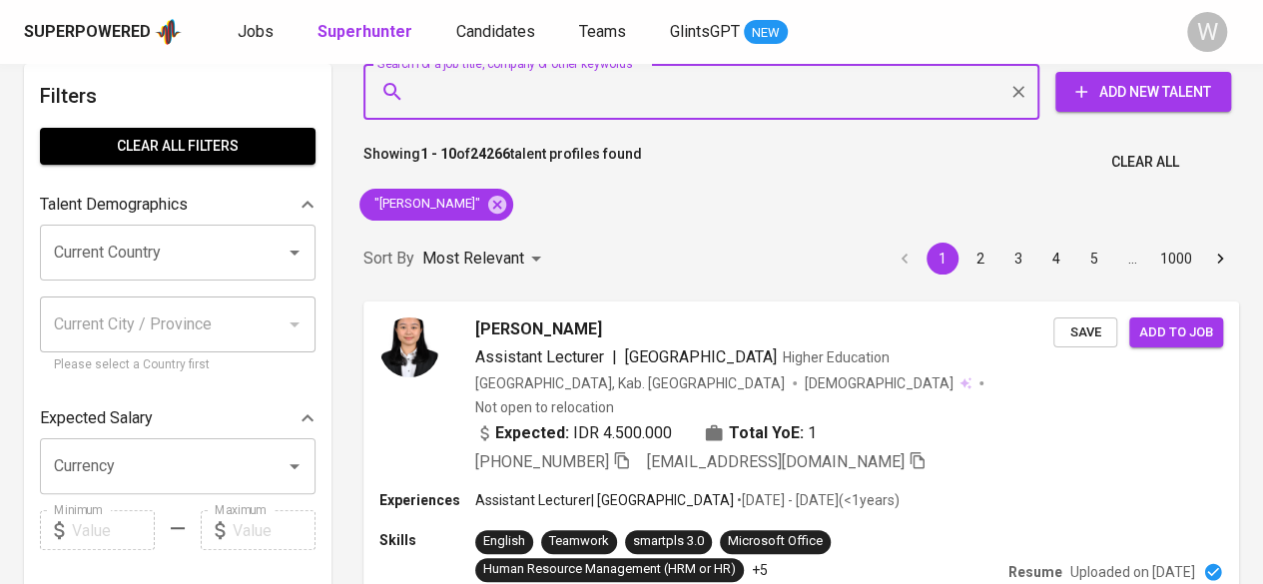
click at [549, 103] on input "Search for a job title, company or other keywords" at bounding box center [706, 92] width 588 height 38
paste input "diandea16@gmail.com"
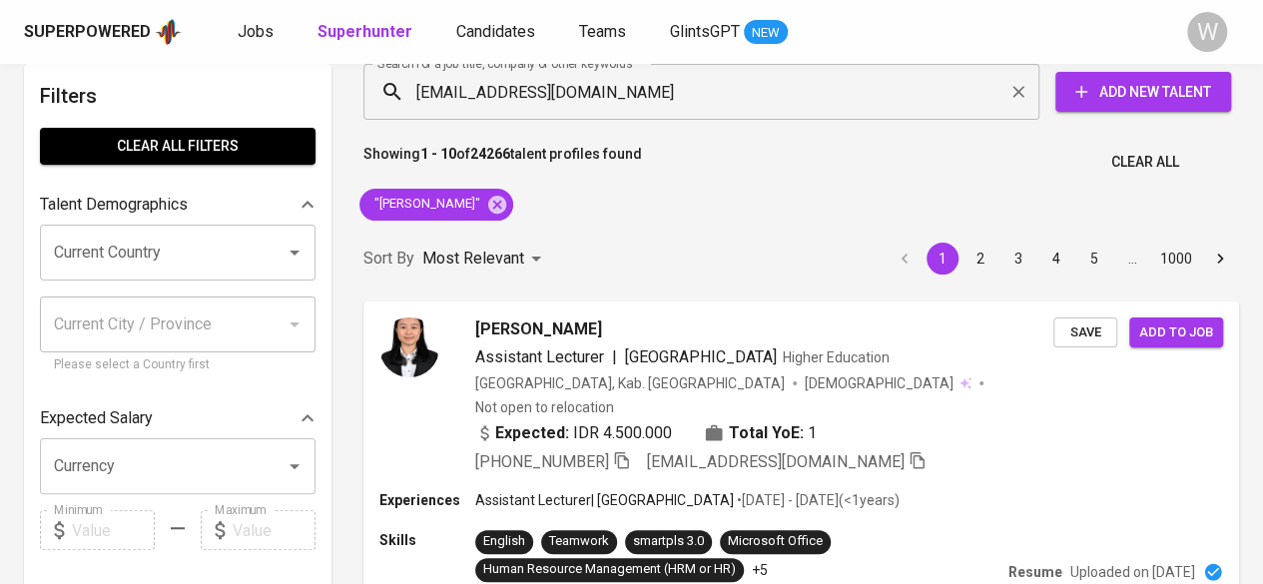
click at [713, 283] on div "Sort By Most Relevant MOST_RELEVANT 1 2 3 4 5 … 1000" at bounding box center [800, 259] width 899 height 61
click at [628, 452] on icon "button" at bounding box center [621, 460] width 14 height 17
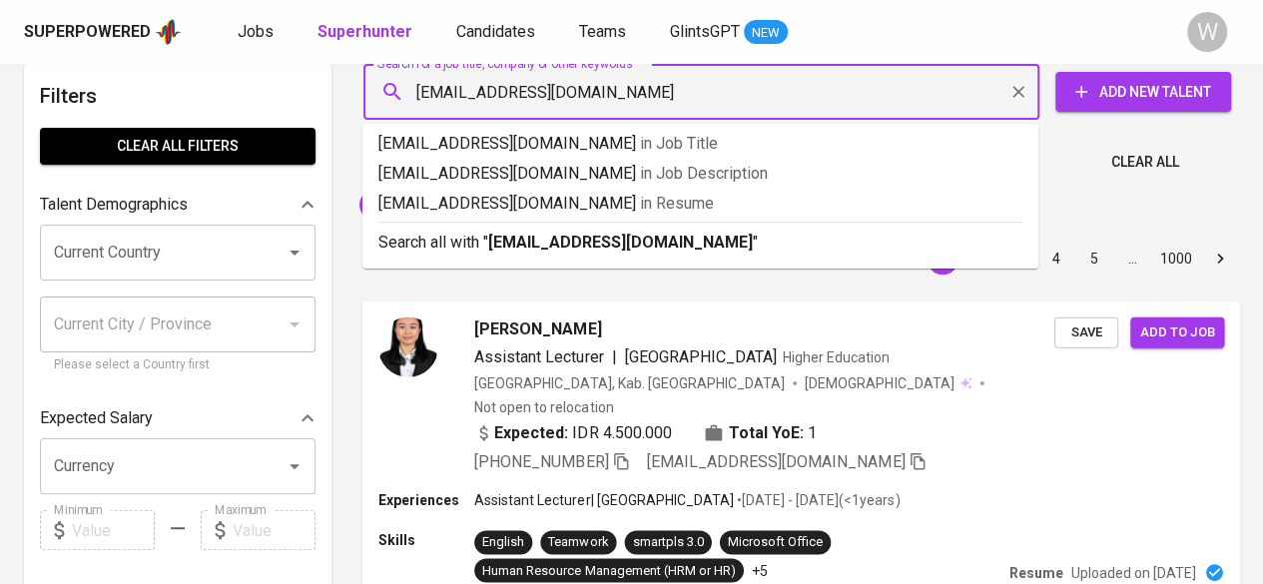
drag, startPoint x: 629, startPoint y: 94, endPoint x: 228, endPoint y: 85, distance: 401.4
paste input "fransiskadk15"
type input "fransiskadk15@gmail.com"
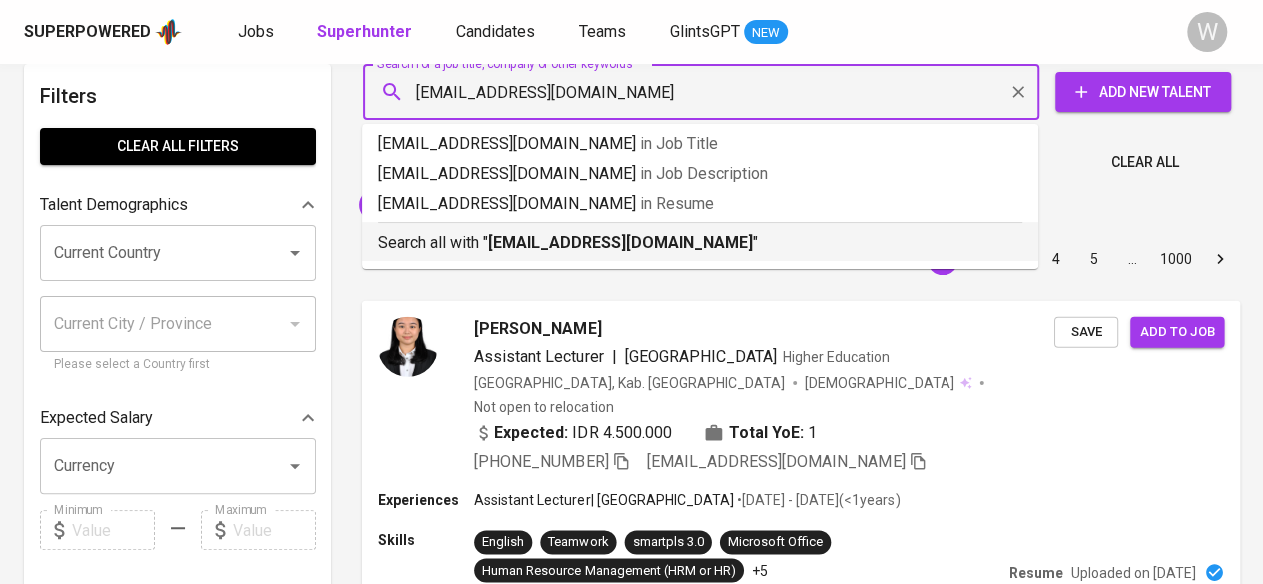
click at [597, 242] on b "fransiskadk15@gmail.com" at bounding box center [620, 242] width 265 height 19
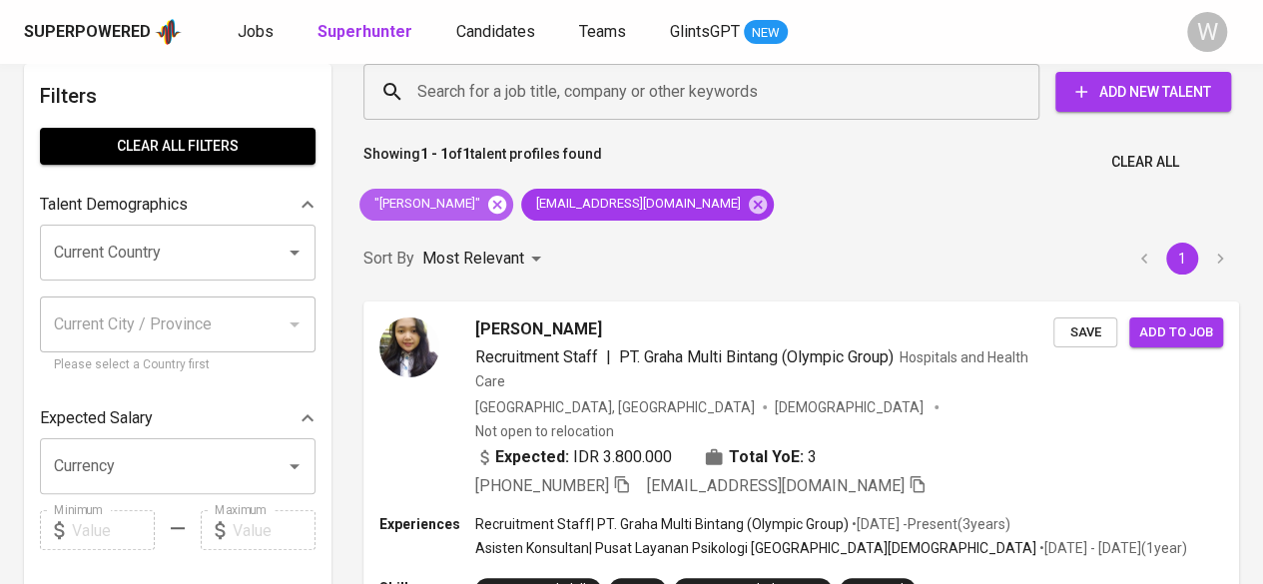
click at [508, 207] on icon at bounding box center [497, 205] width 22 height 22
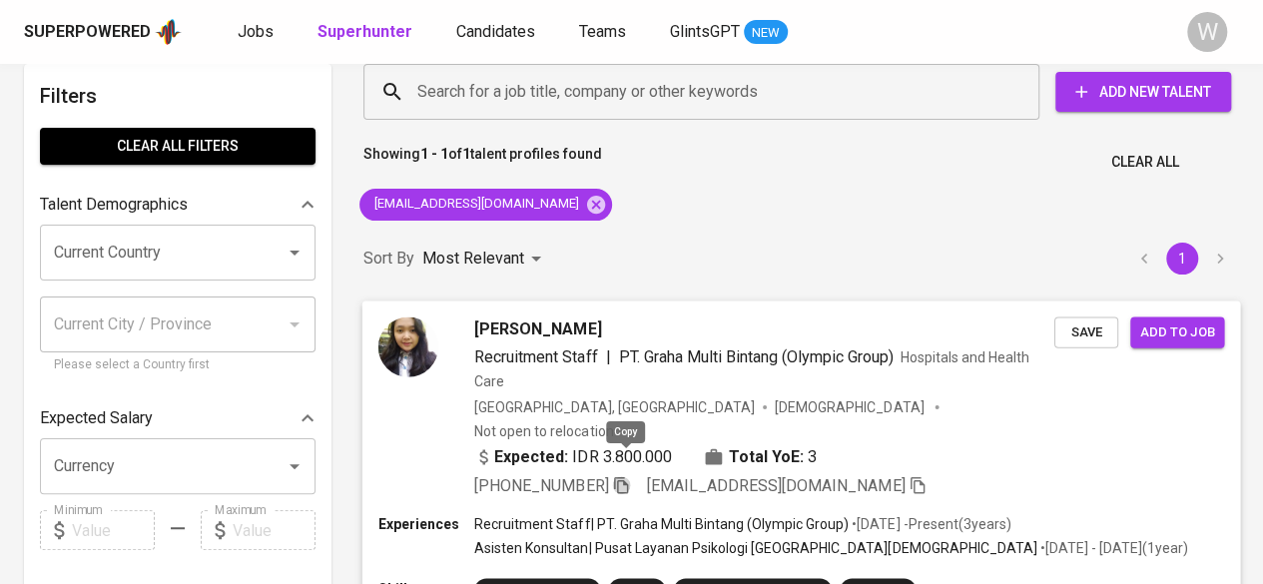
click at [629, 475] on icon "button" at bounding box center [621, 484] width 18 height 18
click at [711, 87] on input "Search for a job title, company or other keywords" at bounding box center [706, 92] width 588 height 38
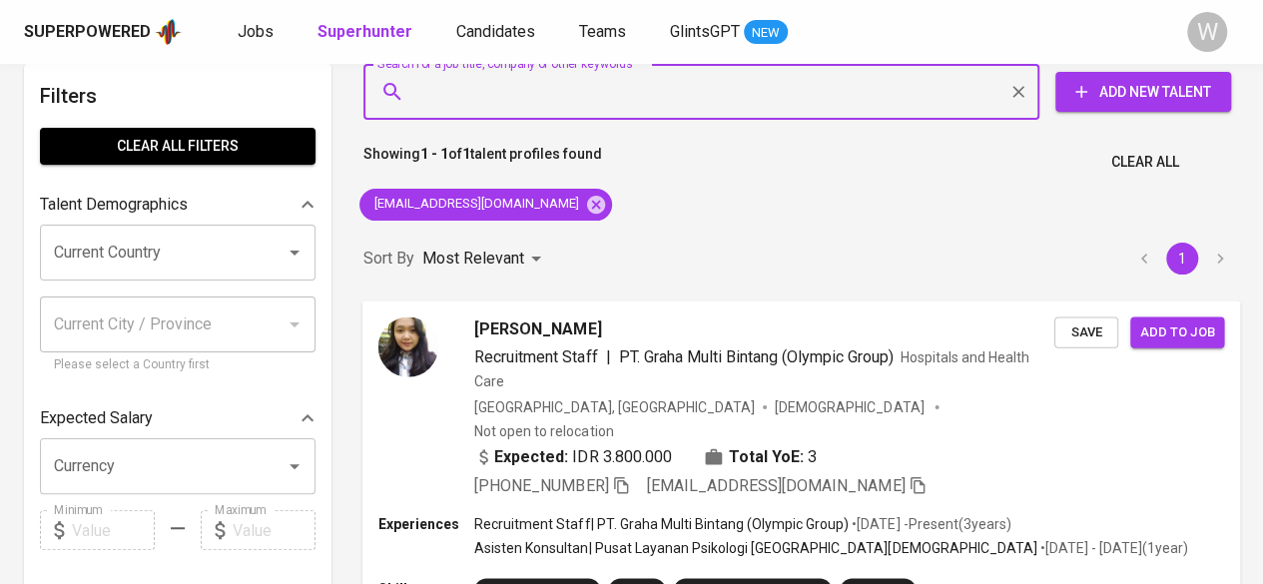
paste input "syalamiah@gmail.com"
type input "syalamiah@gmail.com"
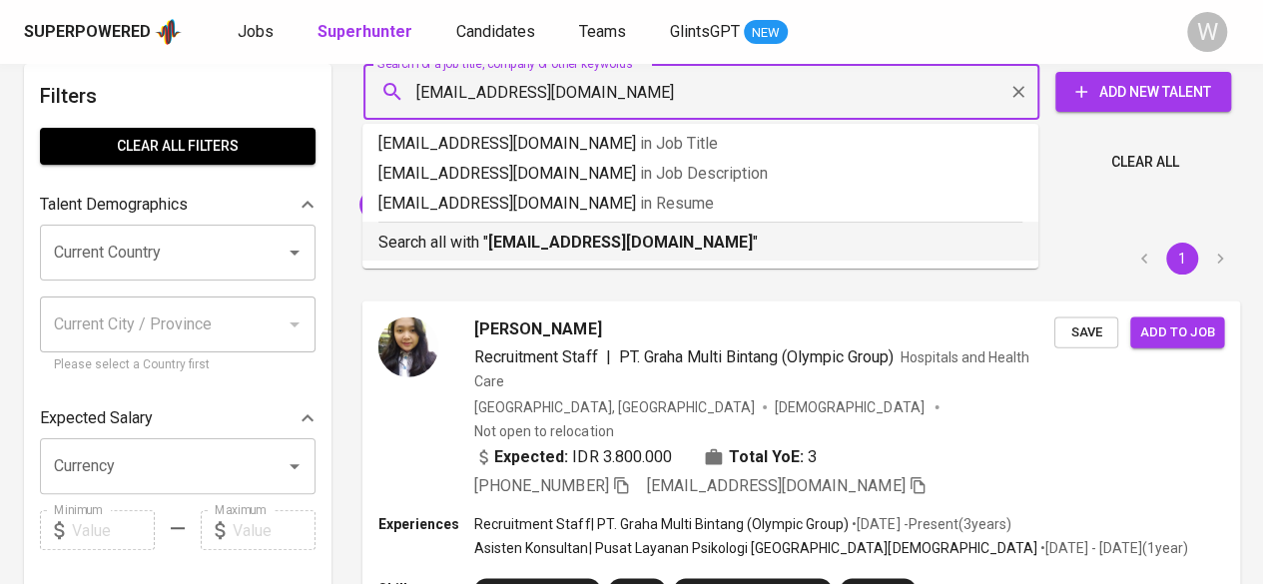
click at [630, 243] on b "syalamiah@gmail.com" at bounding box center [620, 242] width 265 height 19
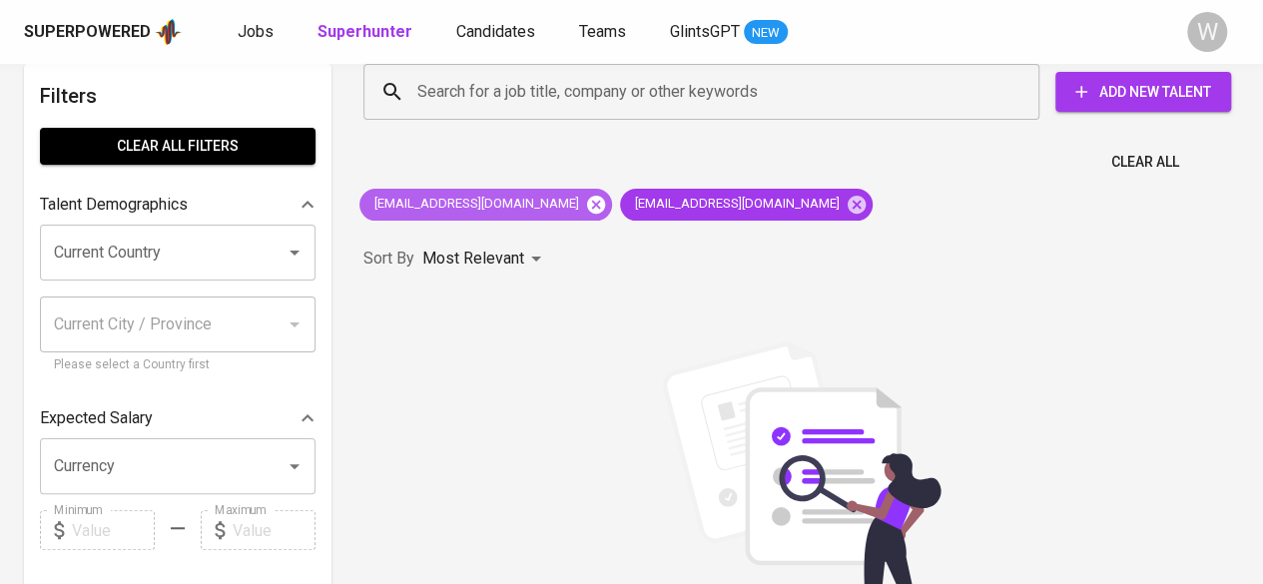
click at [587, 207] on icon at bounding box center [596, 204] width 18 height 18
